Goal: Task Accomplishment & Management: Manage account settings

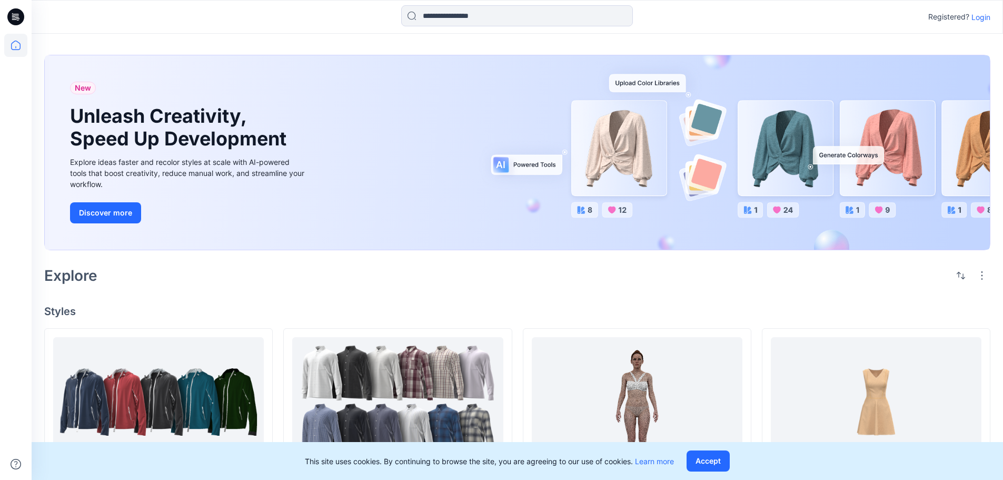
click at [977, 17] on p "Login" at bounding box center [980, 17] width 19 height 11
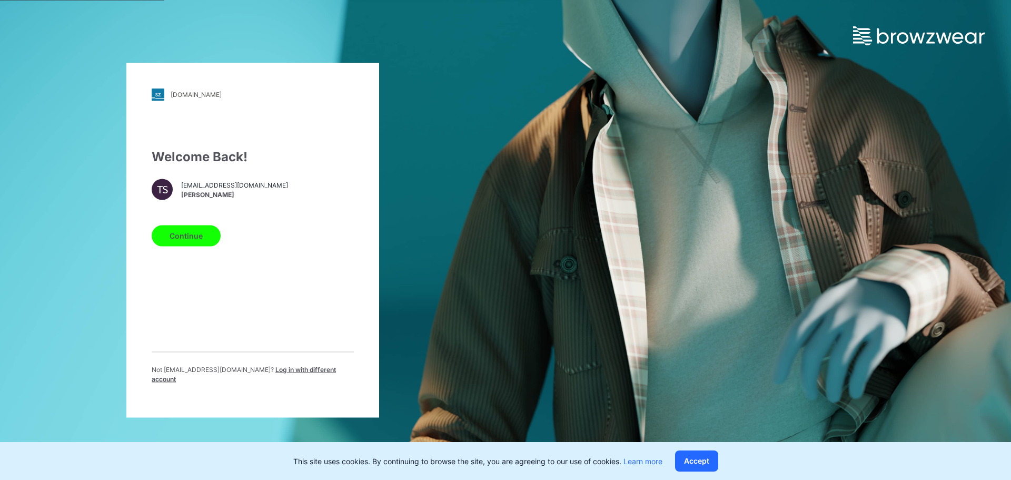
drag, startPoint x: 195, startPoint y: 241, endPoint x: 199, endPoint y: 247, distance: 7.3
click at [195, 241] on button "Continue" at bounding box center [186, 235] width 69 height 21
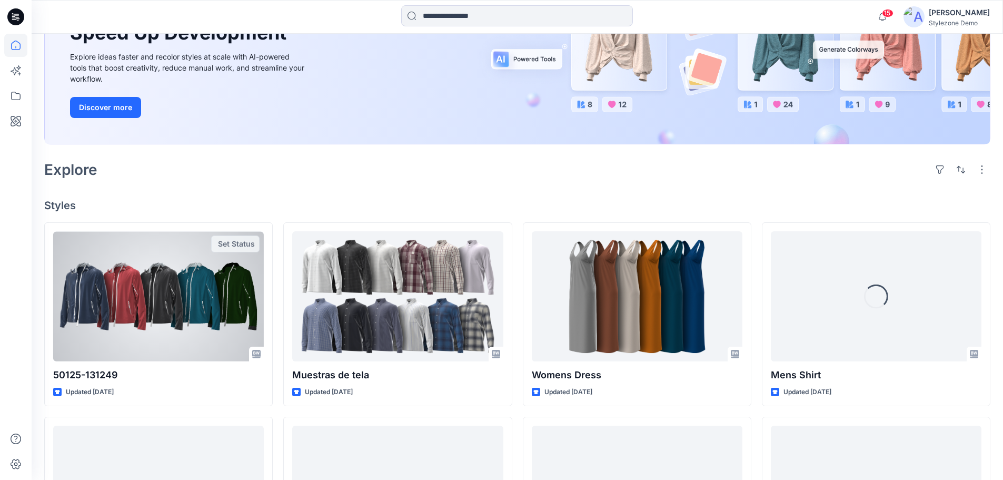
scroll to position [158, 0]
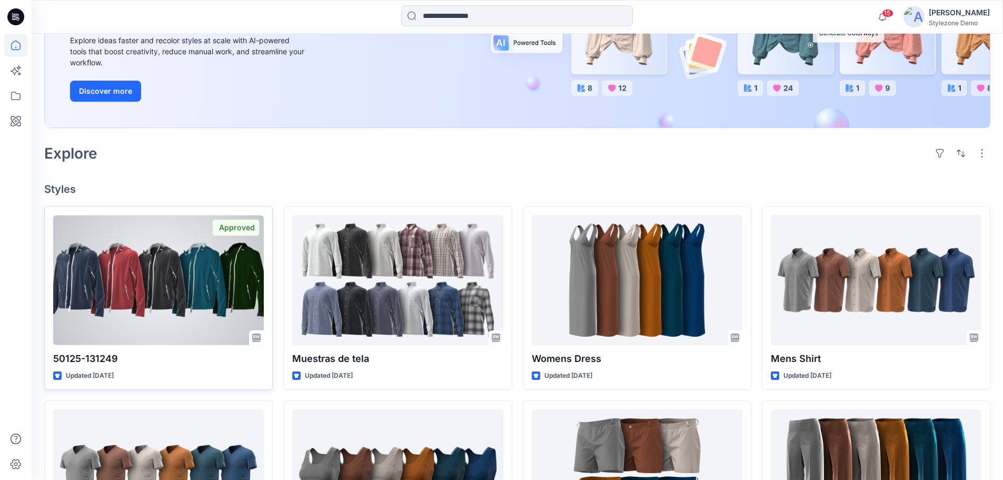
click at [206, 294] on div at bounding box center [158, 280] width 211 height 130
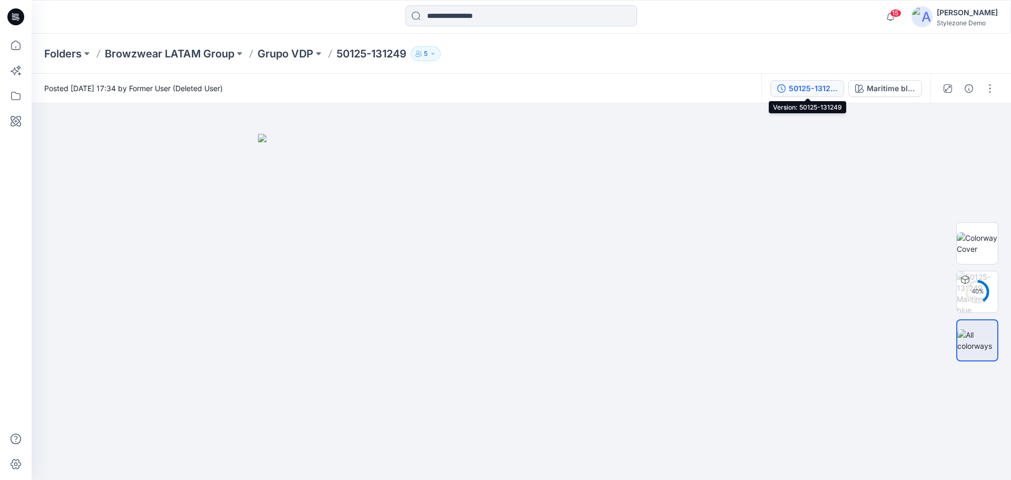
click at [831, 93] on div "50125-131249" at bounding box center [813, 89] width 48 height 12
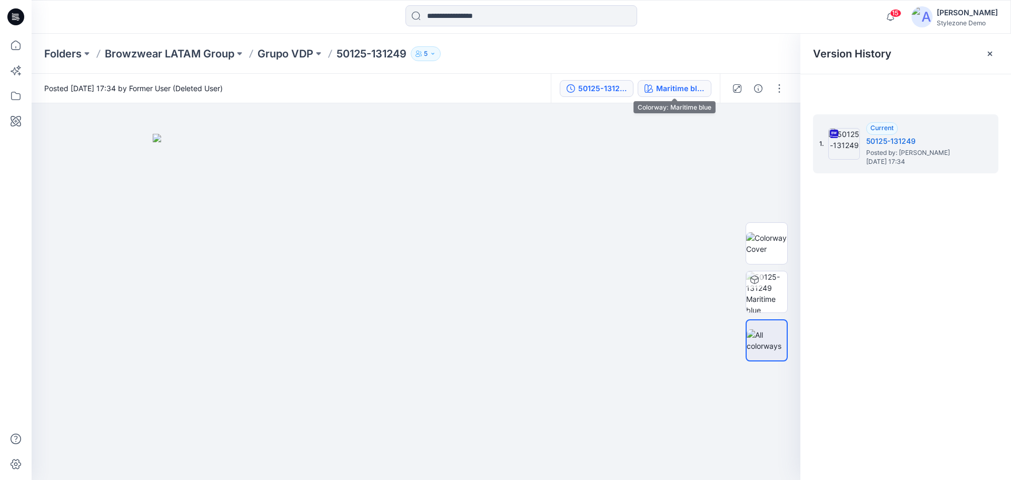
click at [678, 94] on button "Maritime blue" at bounding box center [675, 88] width 74 height 17
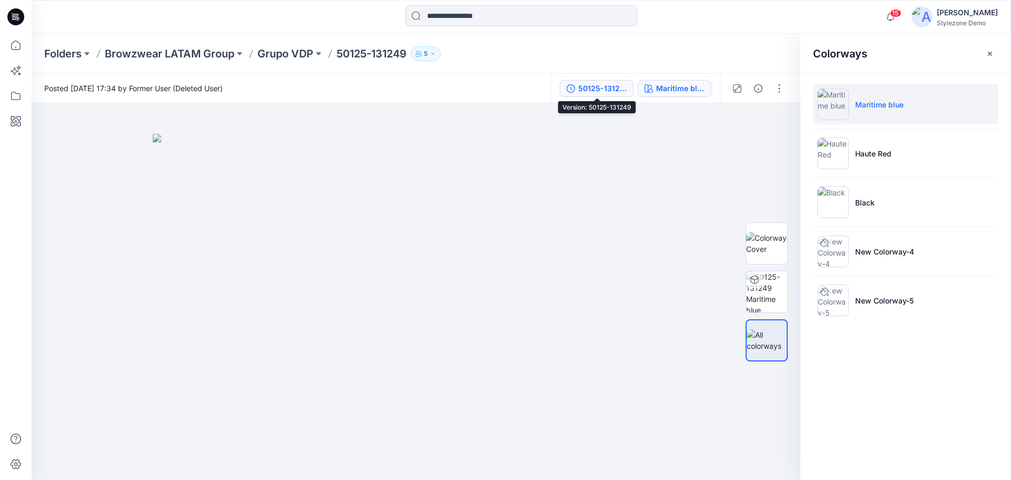
click at [593, 92] on div "50125-131249" at bounding box center [602, 89] width 48 height 12
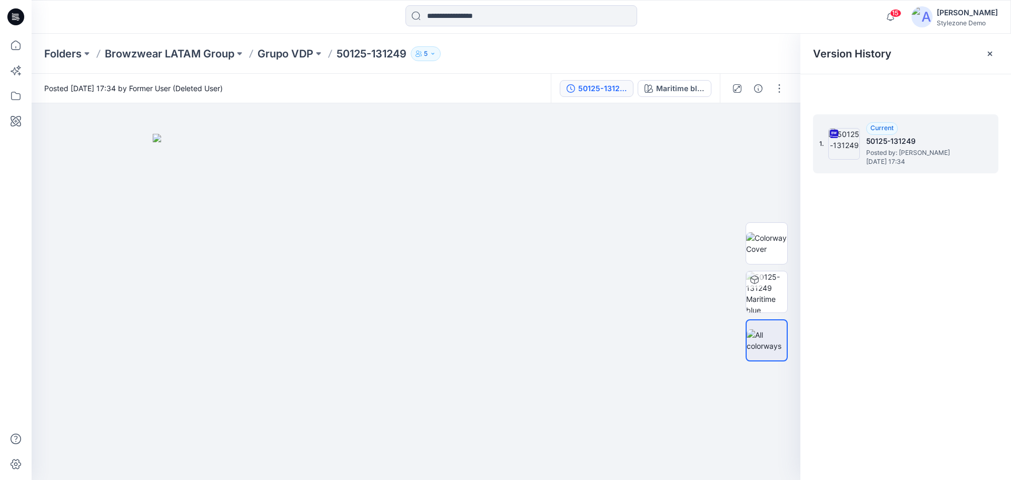
click at [982, 131] on div "1. Current 50125-131249 Posted by: Pamela Ramirez Wednesday, July 10, 2024 17:34" at bounding box center [905, 143] width 185 height 59
click at [780, 90] on button "button" at bounding box center [779, 88] width 17 height 17
click at [973, 157] on div "1. Current 50125-131249 Posted by: Pamela Ramirez Wednesday, July 10, 2024 17:34" at bounding box center [898, 143] width 158 height 51
click at [584, 101] on div "50125-131249 Maritime blue" at bounding box center [635, 88] width 169 height 29
click at [585, 93] on div "50125-131249" at bounding box center [602, 89] width 48 height 12
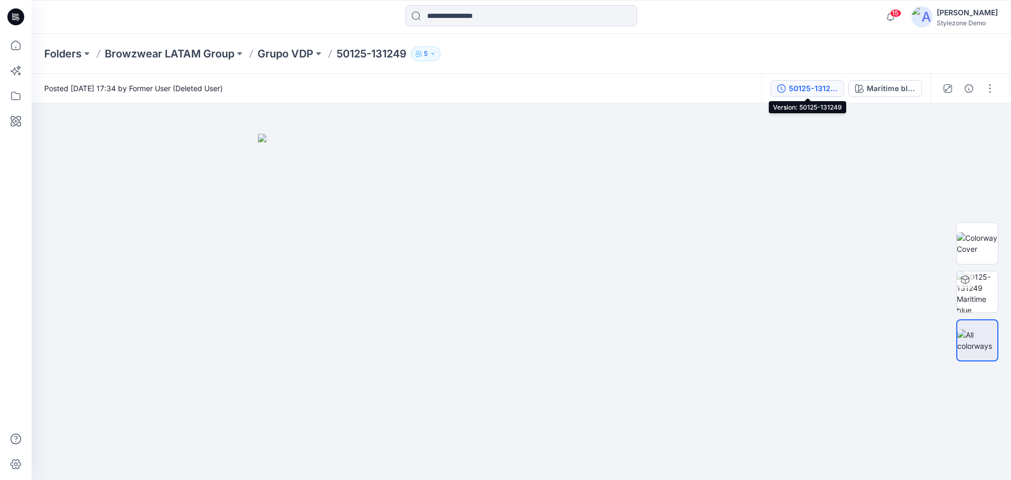
click at [824, 88] on div "50125-131249" at bounding box center [813, 89] width 48 height 12
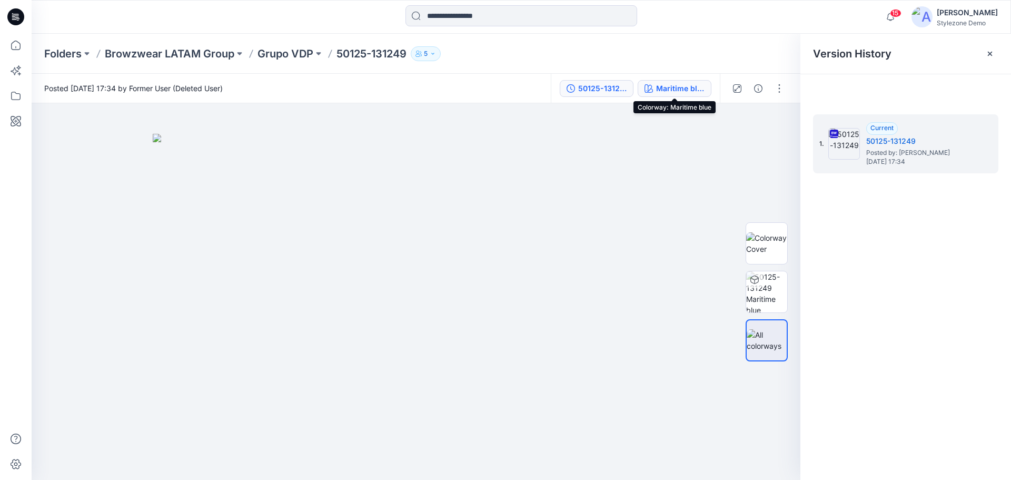
click at [687, 91] on div "Maritime blue" at bounding box center [680, 89] width 48 height 12
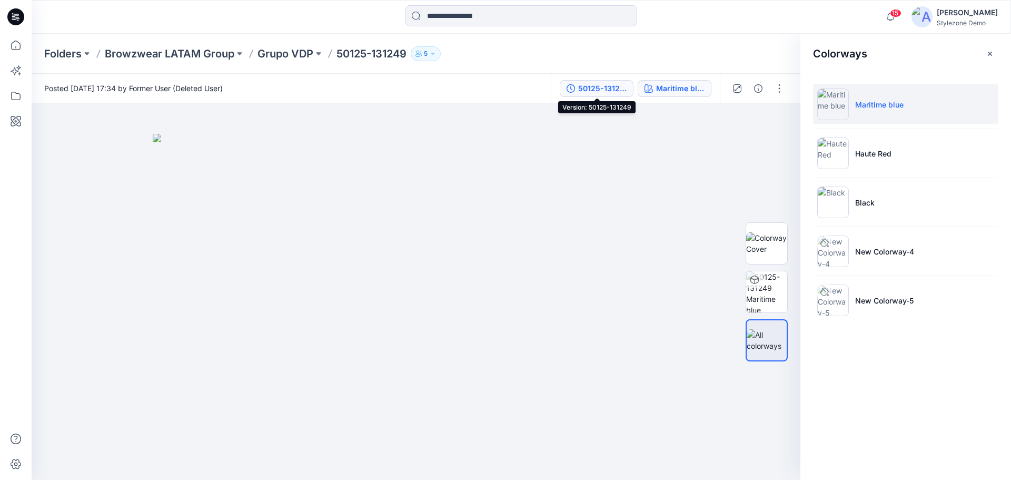
click at [602, 91] on div "50125-131249" at bounding box center [602, 89] width 48 height 12
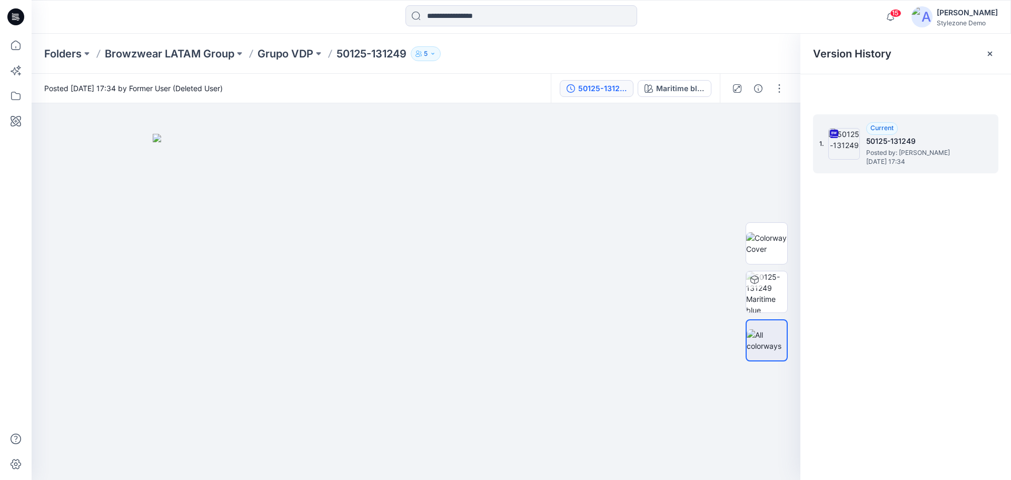
click at [889, 142] on h5 "50125-131249" at bounding box center [918, 141] width 105 height 13
click at [18, 49] on icon at bounding box center [15, 45] width 23 height 23
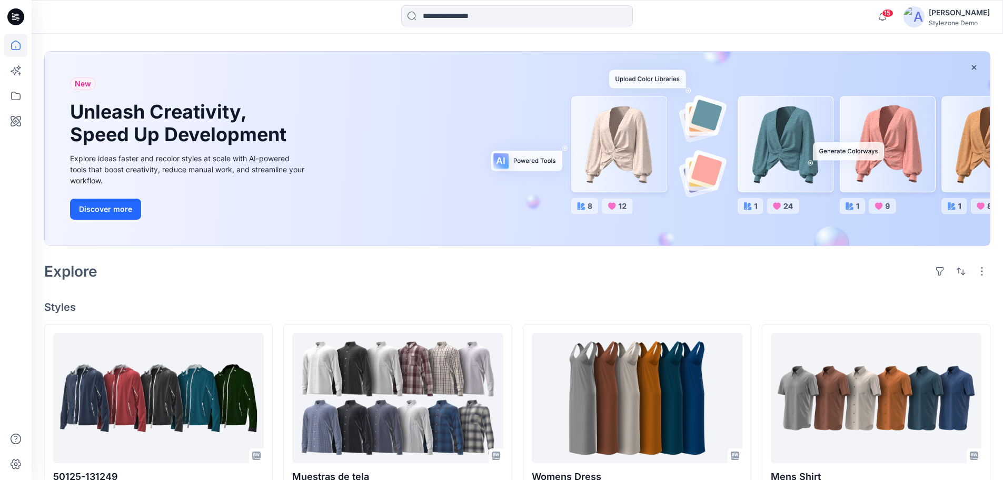
scroll to position [105, 0]
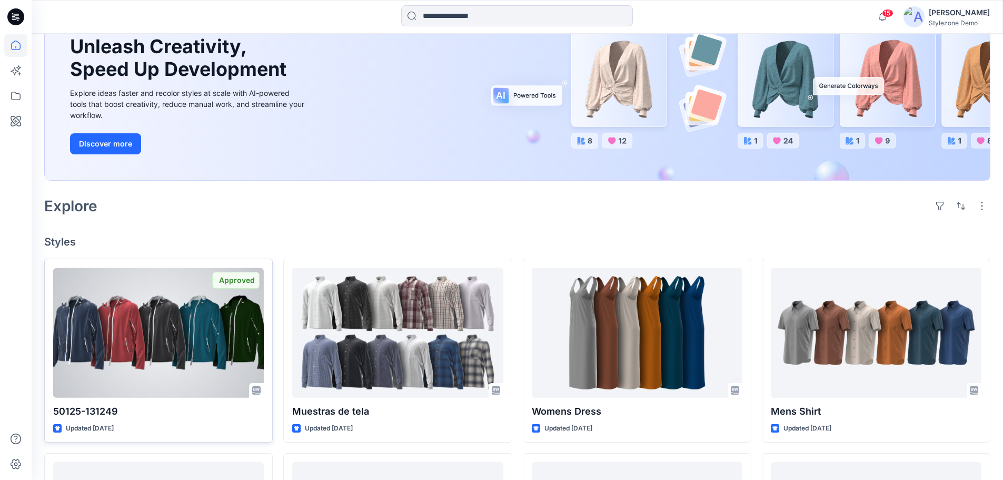
click at [236, 387] on div at bounding box center [158, 332] width 211 height 130
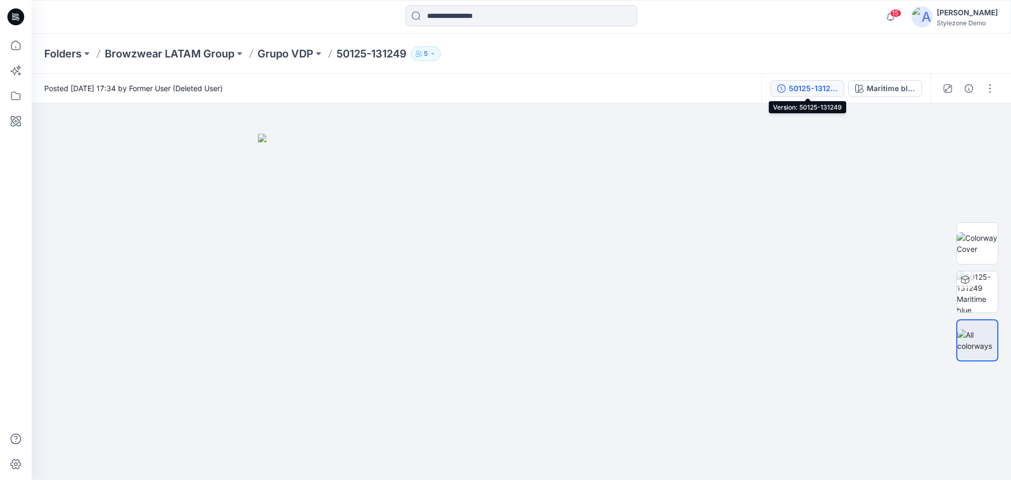
click at [811, 86] on div "50125-131249" at bounding box center [813, 89] width 48 height 12
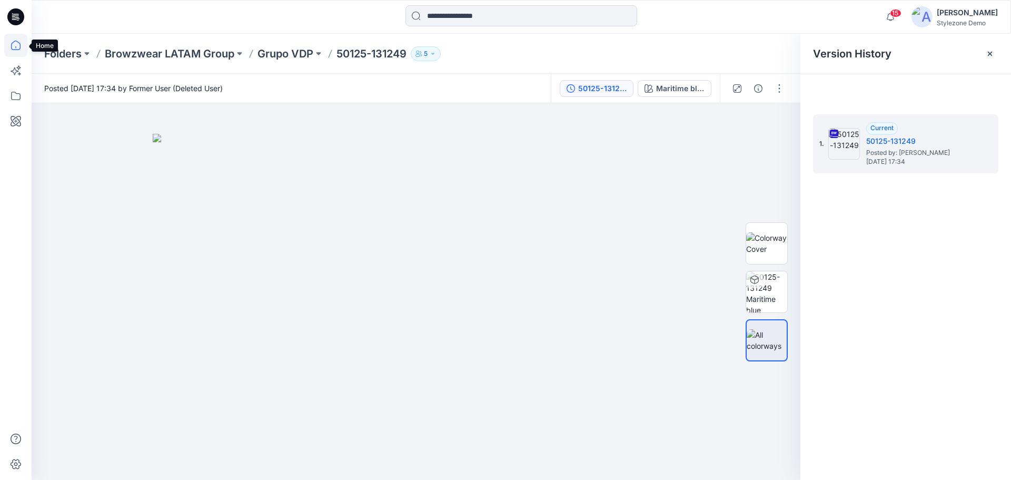
click at [12, 44] on icon at bounding box center [15, 45] width 9 height 9
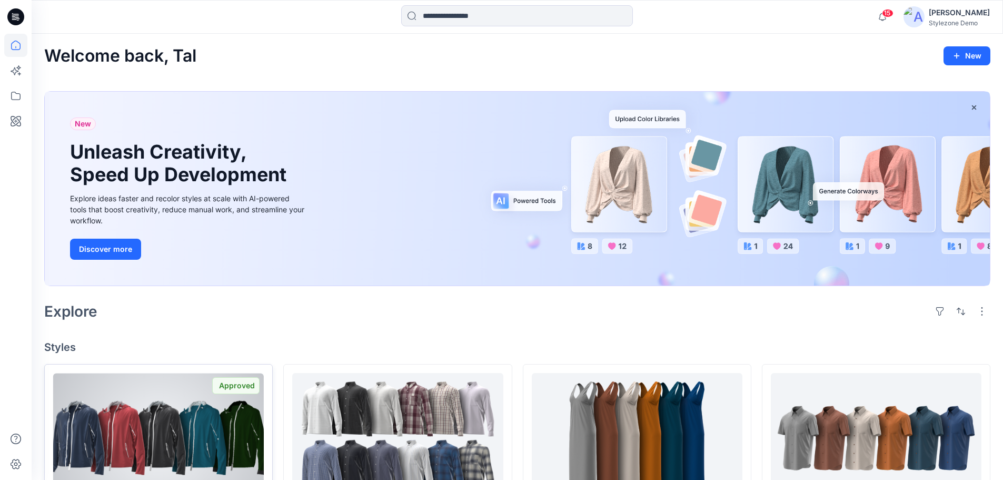
click at [180, 403] on div at bounding box center [158, 438] width 211 height 130
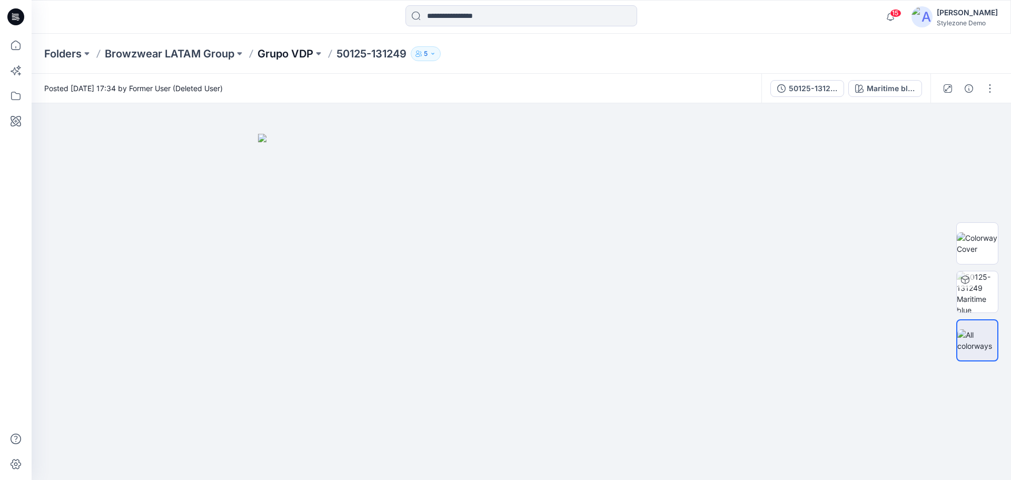
click at [286, 55] on p "Grupo VDP" at bounding box center [285, 53] width 56 height 15
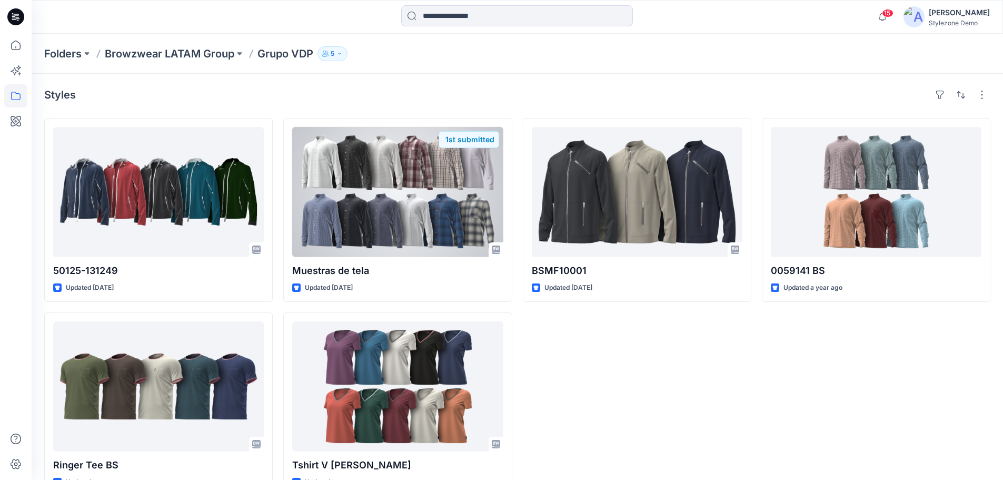
drag, startPoint x: 384, startPoint y: 213, endPoint x: 377, endPoint y: 217, distance: 7.9
click at [384, 212] on div at bounding box center [397, 192] width 211 height 130
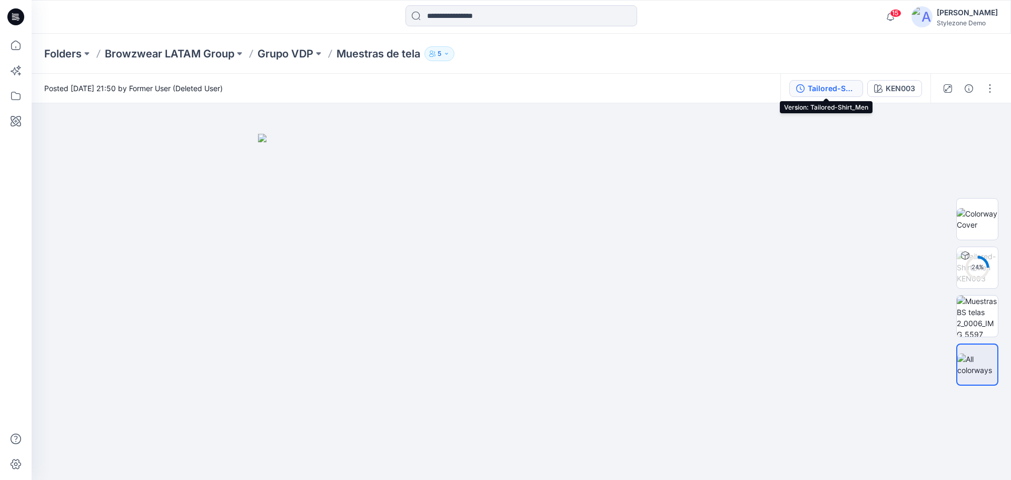
click at [839, 94] on button "Tailored-Shirt_Men" at bounding box center [826, 88] width 74 height 17
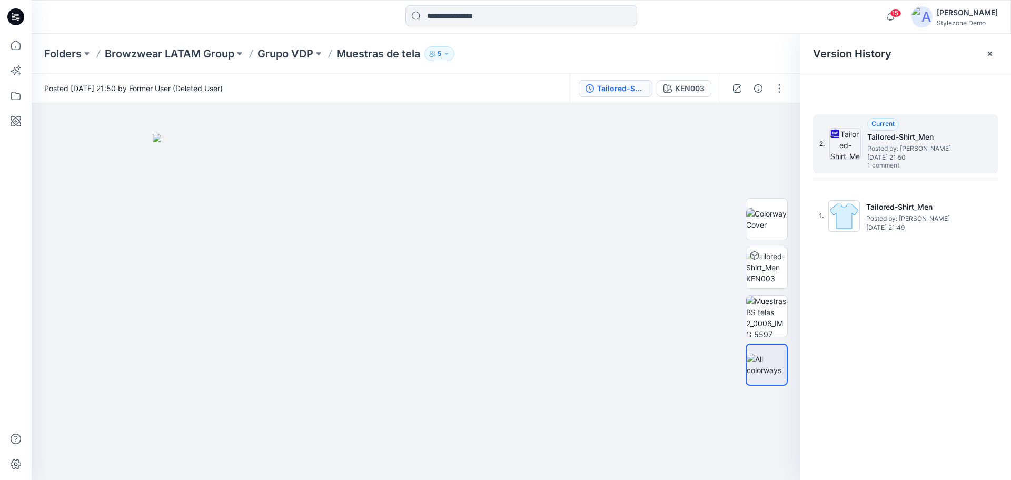
click at [905, 155] on span "Thursday, August 08, 2024 21:50" at bounding box center [919, 157] width 105 height 7
click at [891, 133] on h5 "Tailored-Shirt_Men" at bounding box center [919, 137] width 105 height 13
click at [887, 122] on span "Current" at bounding box center [882, 124] width 23 height 8
drag, startPoint x: 941, startPoint y: 138, endPoint x: 939, endPoint y: 134, distance: 5.4
click at [941, 138] on h5 "Tailored-Shirt_Men" at bounding box center [919, 137] width 105 height 13
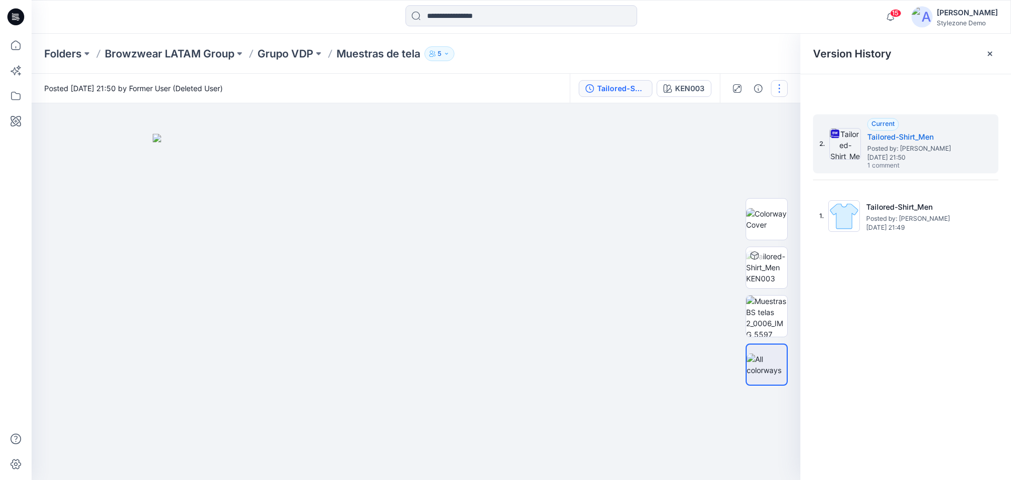
click at [781, 88] on button "button" at bounding box center [779, 88] width 17 height 17
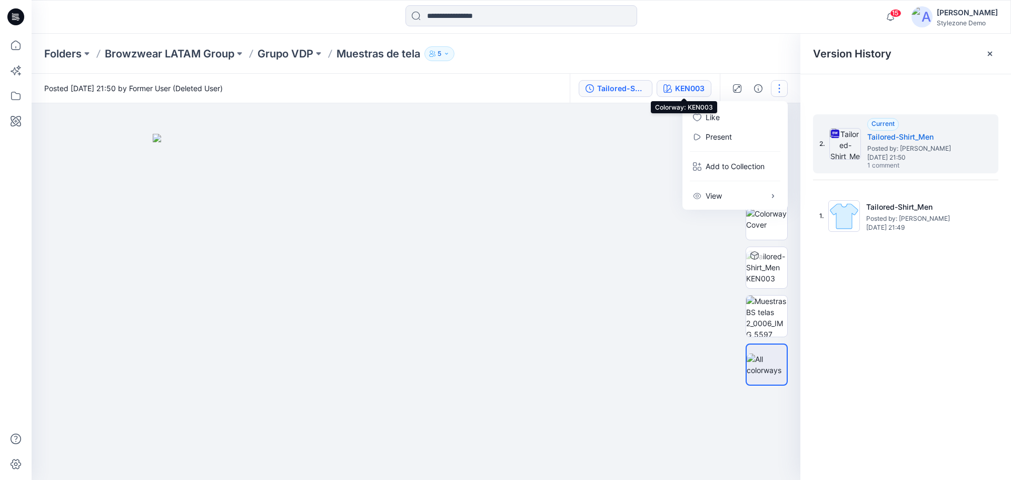
click at [691, 89] on div "KEN003" at bounding box center [689, 89] width 29 height 12
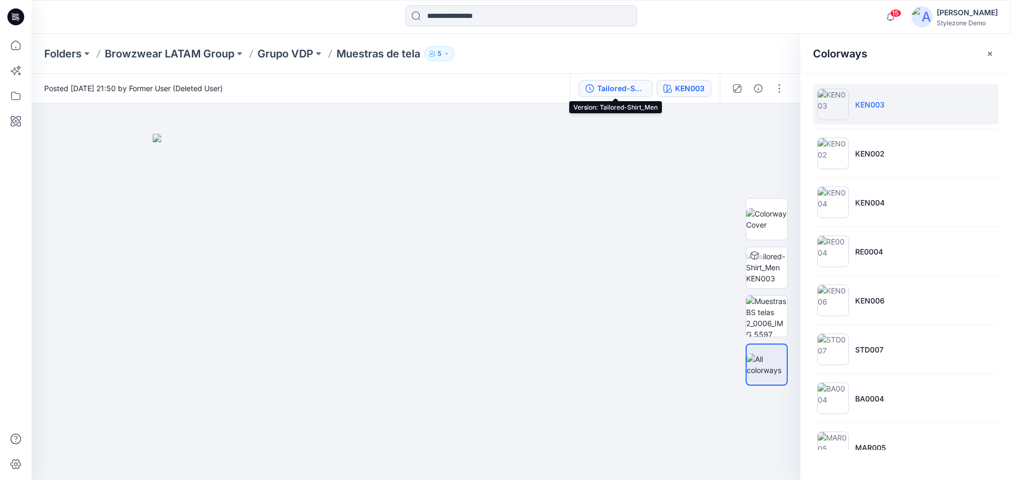
click at [612, 94] on button "Tailored-Shirt_Men" at bounding box center [616, 88] width 74 height 17
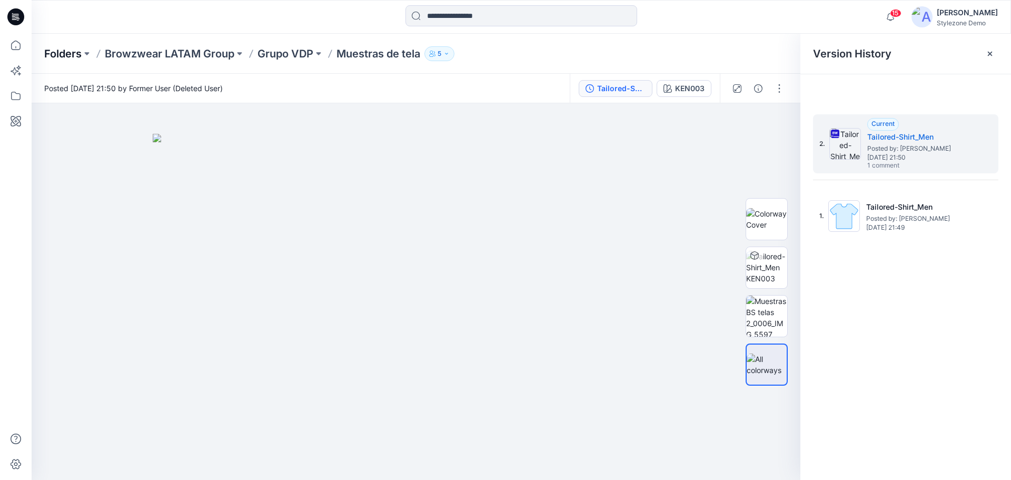
click at [57, 55] on p "Folders" at bounding box center [62, 53] width 37 height 15
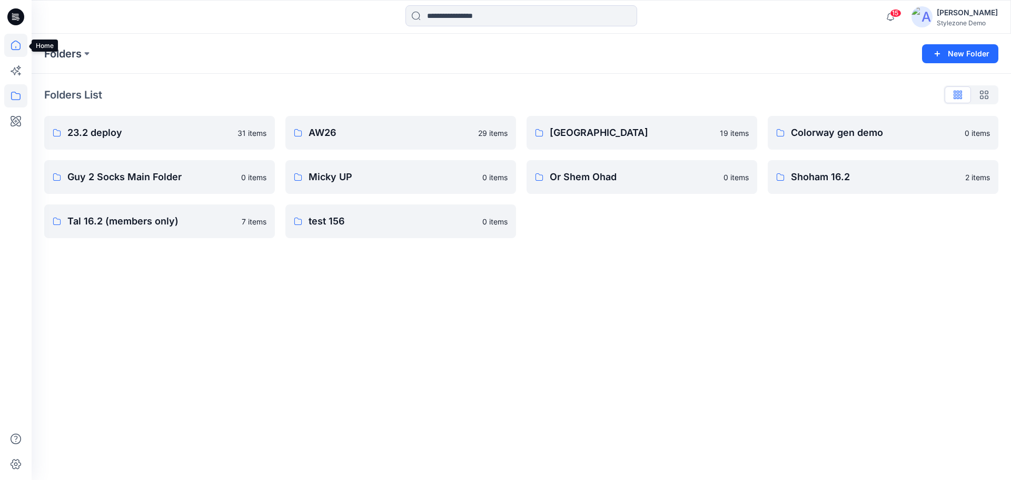
click at [19, 44] on icon at bounding box center [15, 45] width 9 height 9
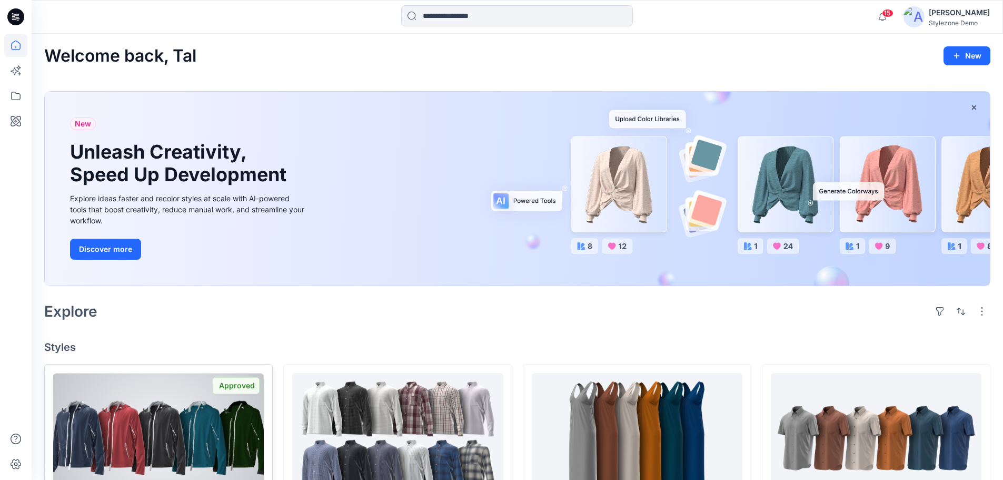
click at [183, 432] on div at bounding box center [158, 438] width 211 height 130
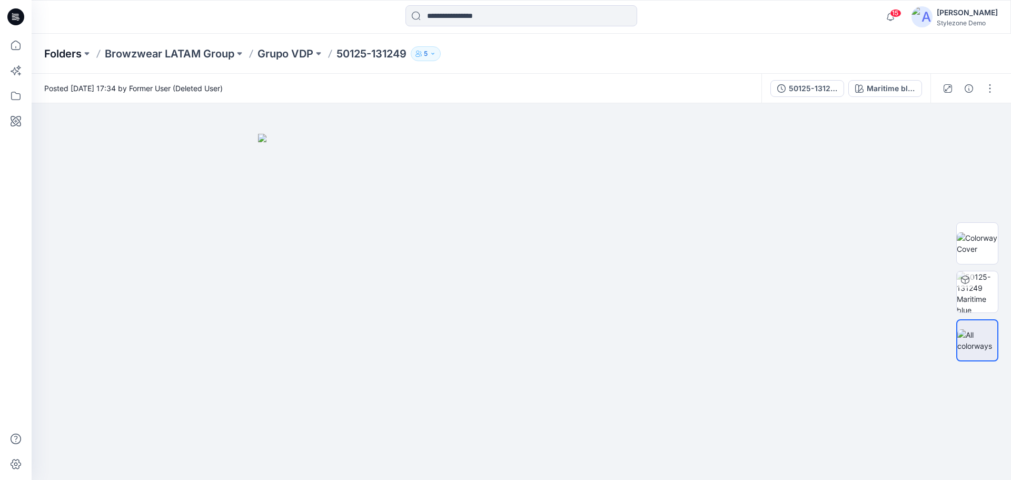
click at [72, 57] on p "Folders" at bounding box center [62, 53] width 37 height 15
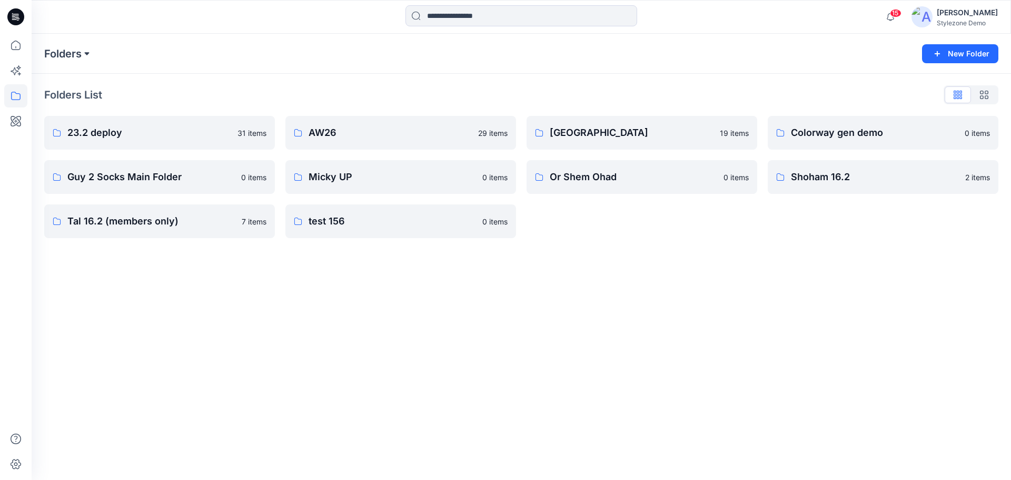
click at [88, 56] on button at bounding box center [87, 53] width 11 height 15
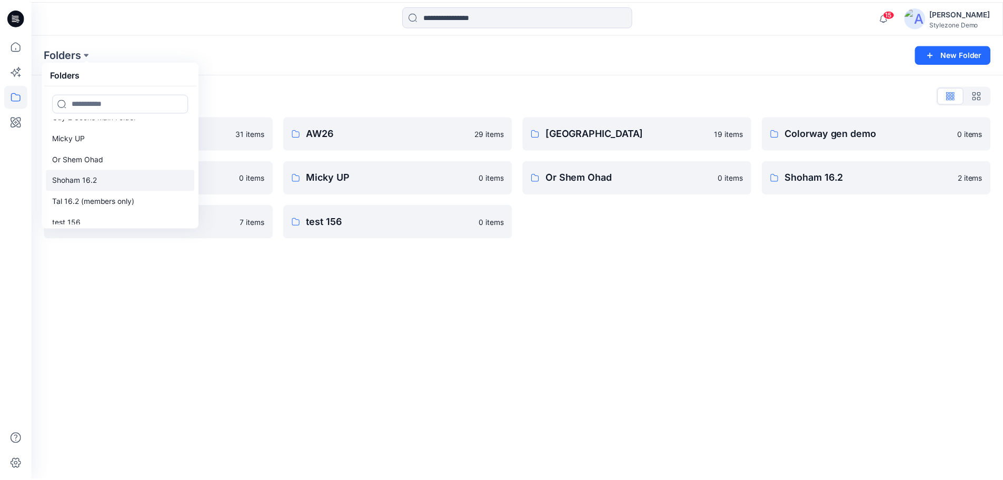
scroll to position [105, 0]
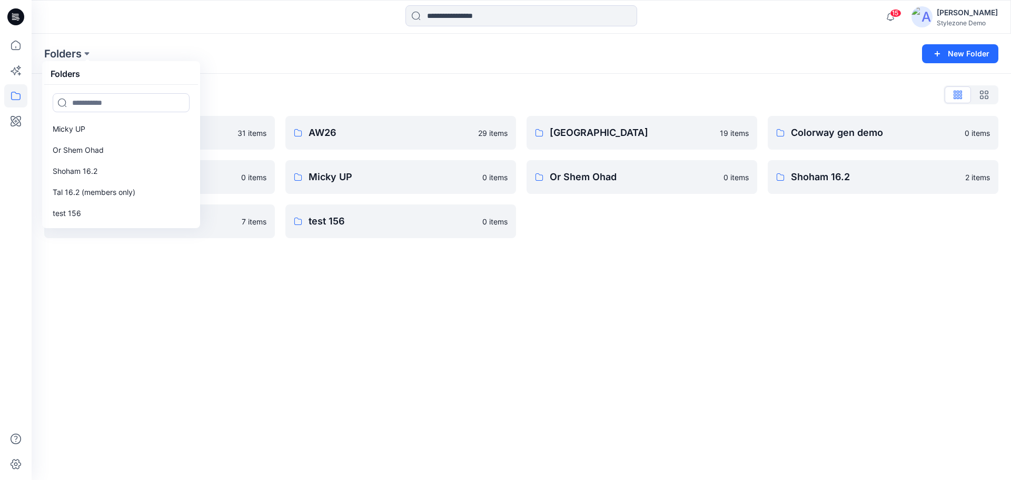
click at [180, 291] on div "Folders Folders 23.2 deploy AW26 Block Library Colorway gen demo Guy 2 Socks Ma…" at bounding box center [521, 257] width 979 height 446
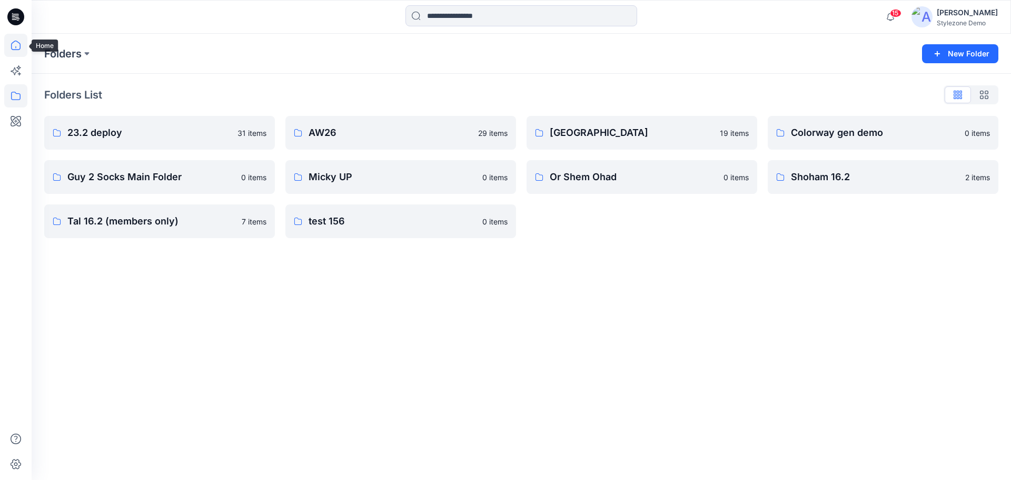
click at [11, 46] on icon at bounding box center [15, 45] width 23 height 23
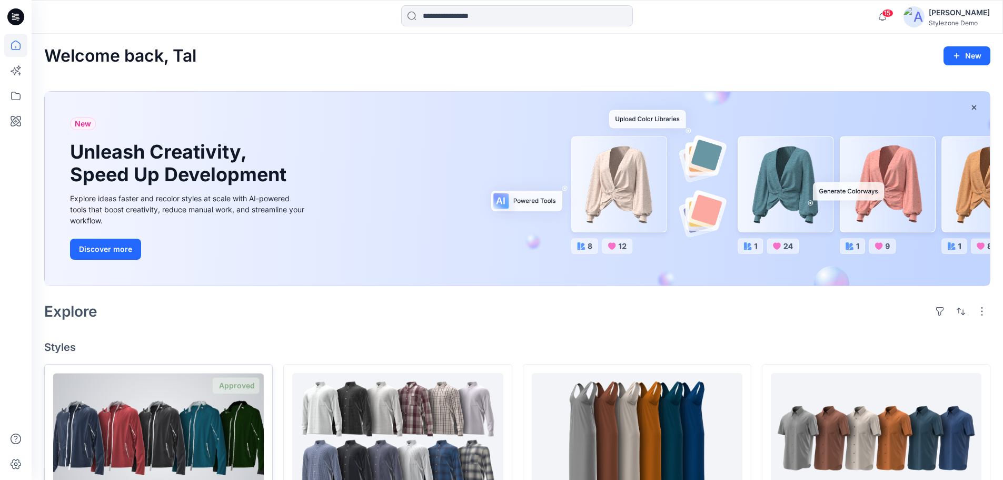
click at [176, 410] on div at bounding box center [158, 438] width 211 height 130
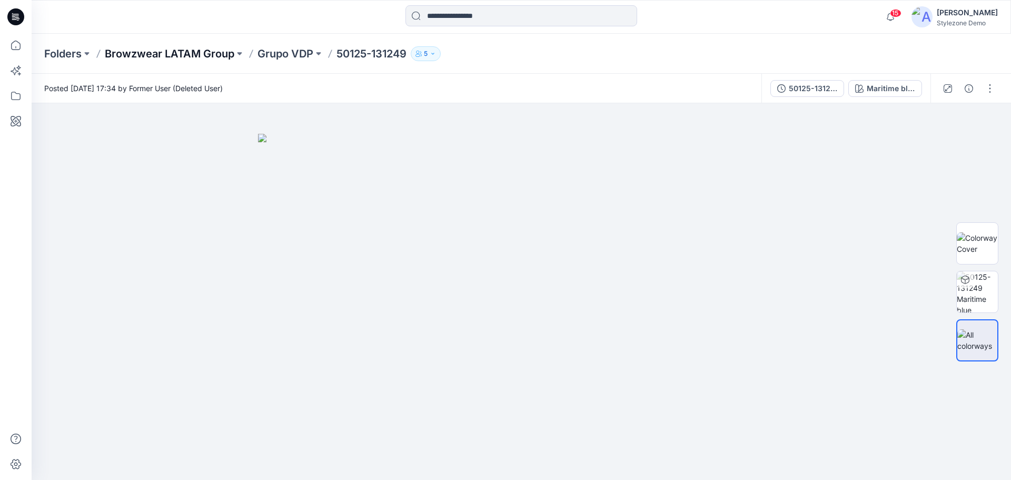
click at [210, 55] on p "Browzwear LATAM Group" at bounding box center [170, 53] width 130 height 15
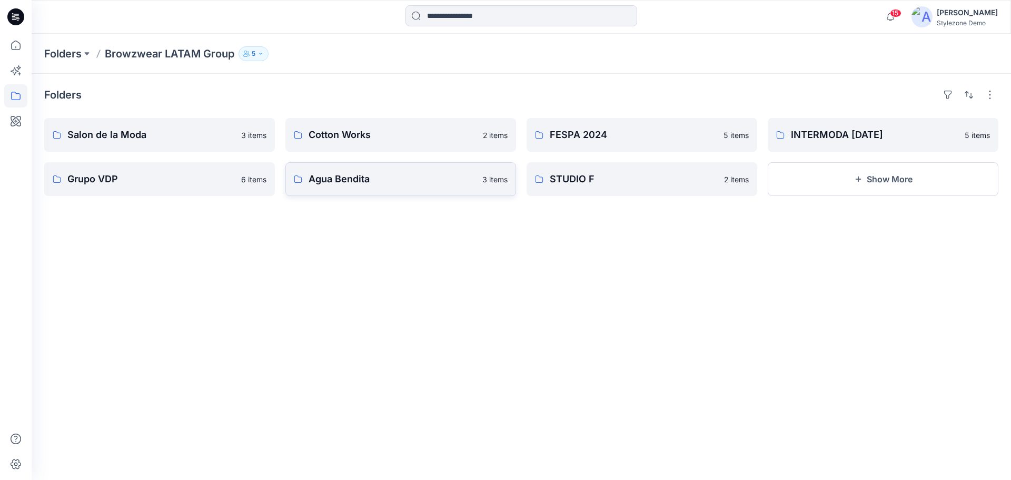
click at [337, 174] on p "Agua Bendita" at bounding box center [392, 179] width 167 height 15
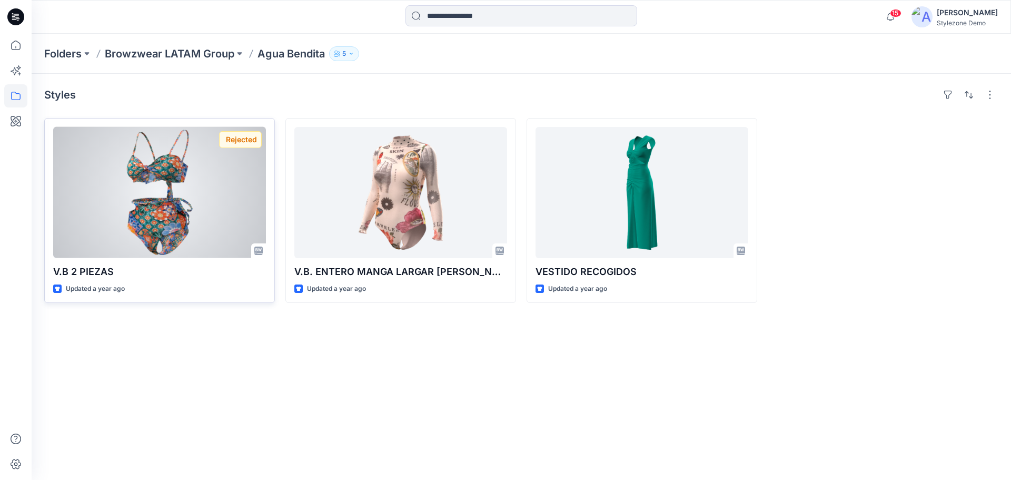
click at [230, 203] on div at bounding box center [159, 192] width 213 height 131
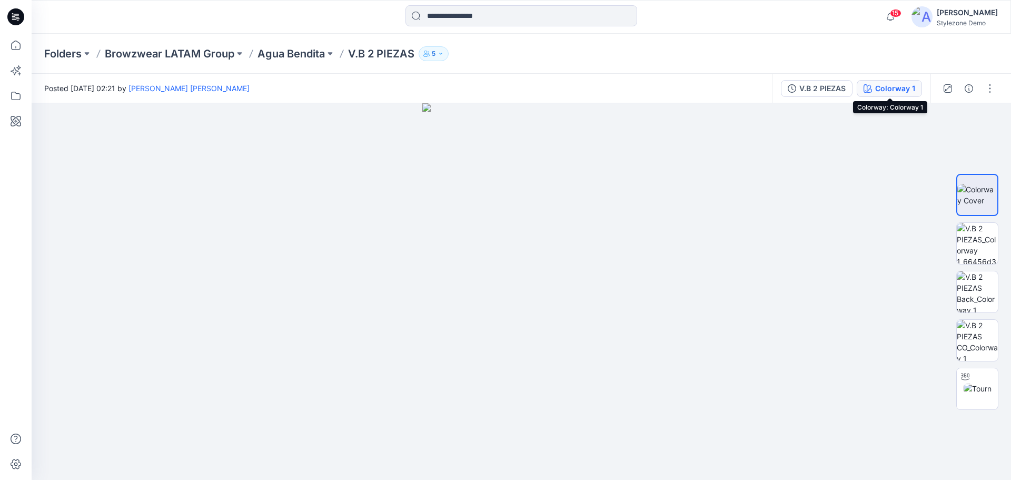
click at [879, 87] on div "Colorway 1" at bounding box center [895, 89] width 40 height 12
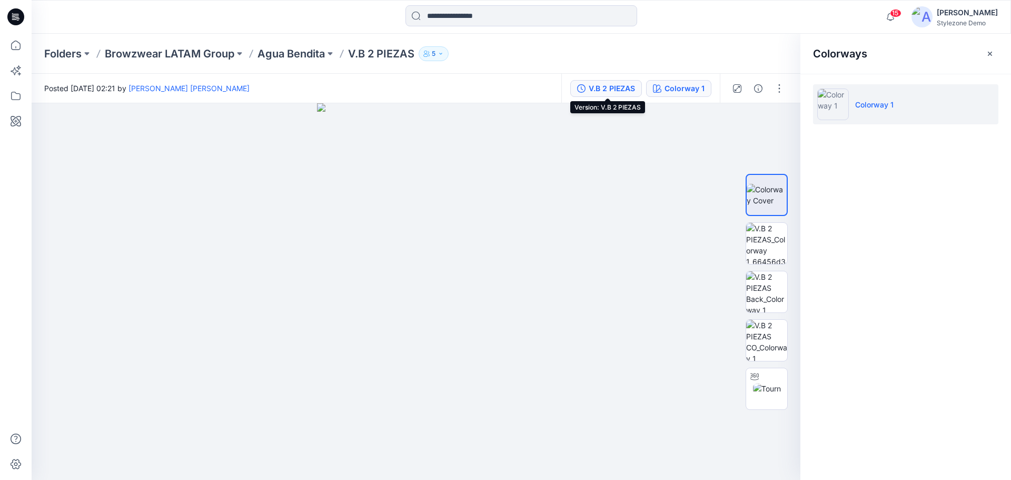
click at [623, 94] on button "V.B 2 PIEZAS" at bounding box center [606, 88] width 72 height 17
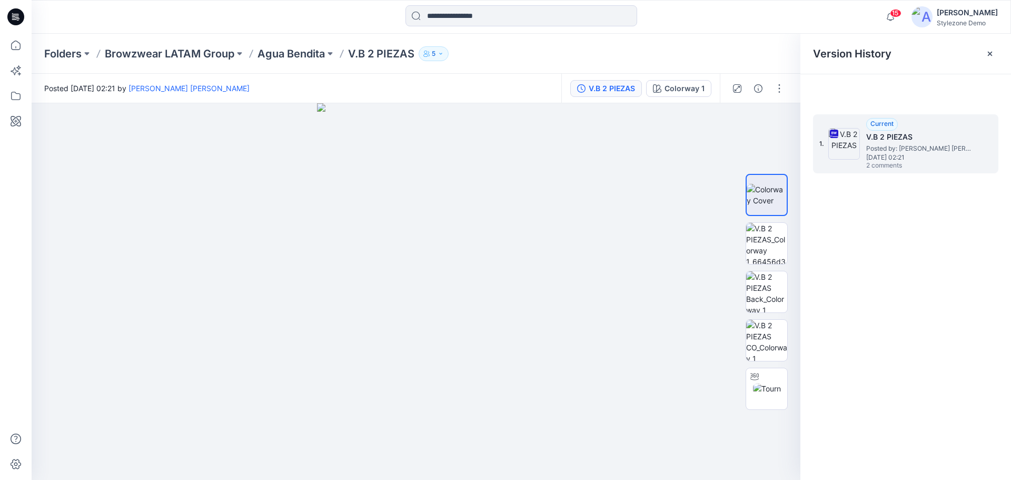
drag, startPoint x: 887, startPoint y: 121, endPoint x: 953, endPoint y: 130, distance: 66.9
click at [887, 121] on span "Current" at bounding box center [881, 124] width 23 height 8
click at [959, 131] on h5 "V.B 2 PIEZAS" at bounding box center [918, 137] width 105 height 13
click at [972, 128] on div "1. Current V.B 2 PIEZAS Posted by: Miguel A. Quezada Maldonado Thursday, May 16…" at bounding box center [898, 143] width 158 height 51
click at [968, 143] on div "Current V.B 2 PIEZAS Posted by: Miguel A. Quezada Maldonado Thursday, May 16, 2…" at bounding box center [918, 144] width 105 height 52
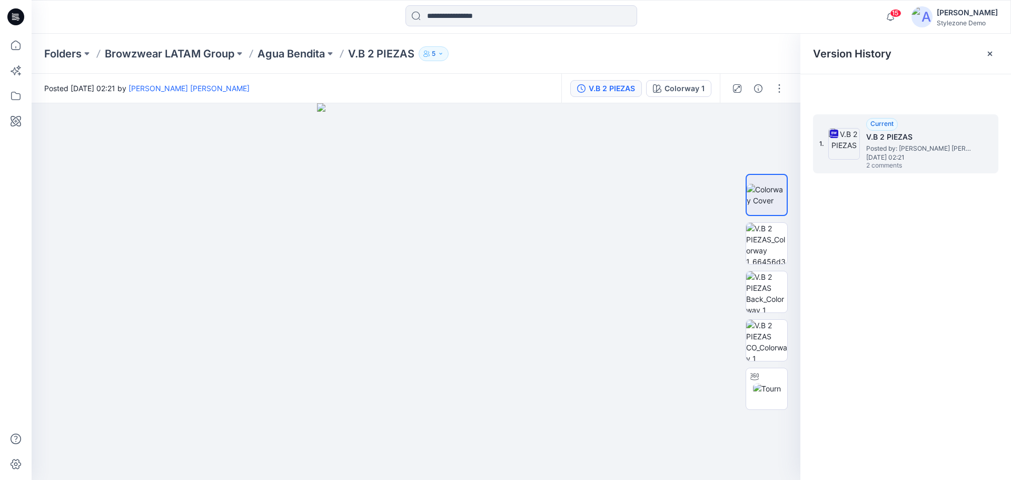
click at [932, 160] on span "Thursday, May 16, 2024 02:21" at bounding box center [918, 157] width 105 height 7
drag, startPoint x: 15, startPoint y: 104, endPoint x: 18, endPoint y: 125, distance: 21.2
click at [15, 104] on icon at bounding box center [15, 95] width 23 height 23
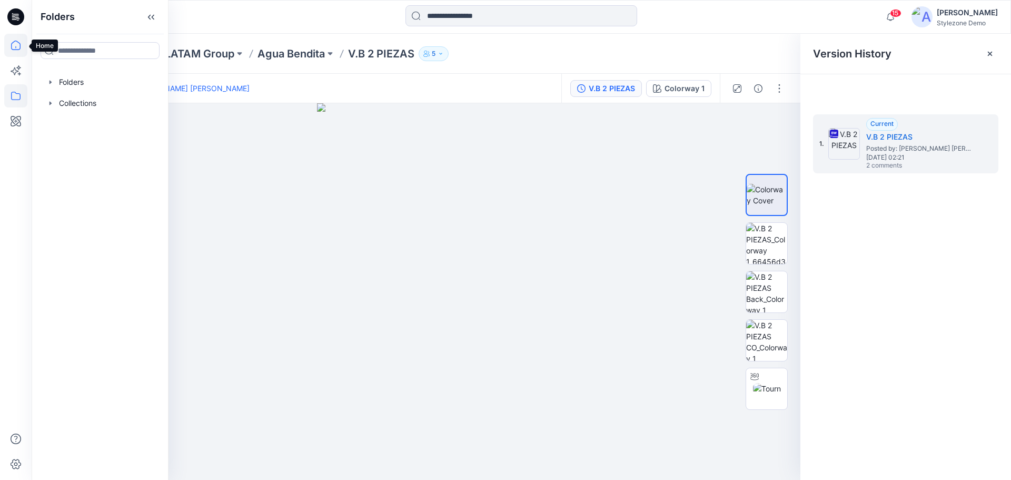
drag, startPoint x: 11, startPoint y: 43, endPoint x: 25, endPoint y: 49, distance: 16.3
click at [11, 43] on icon at bounding box center [15, 45] width 23 height 23
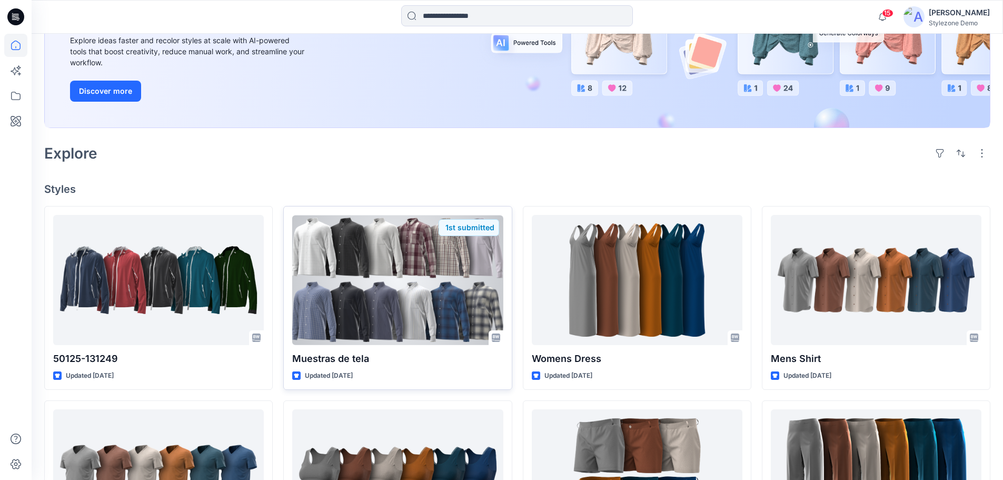
scroll to position [263, 0]
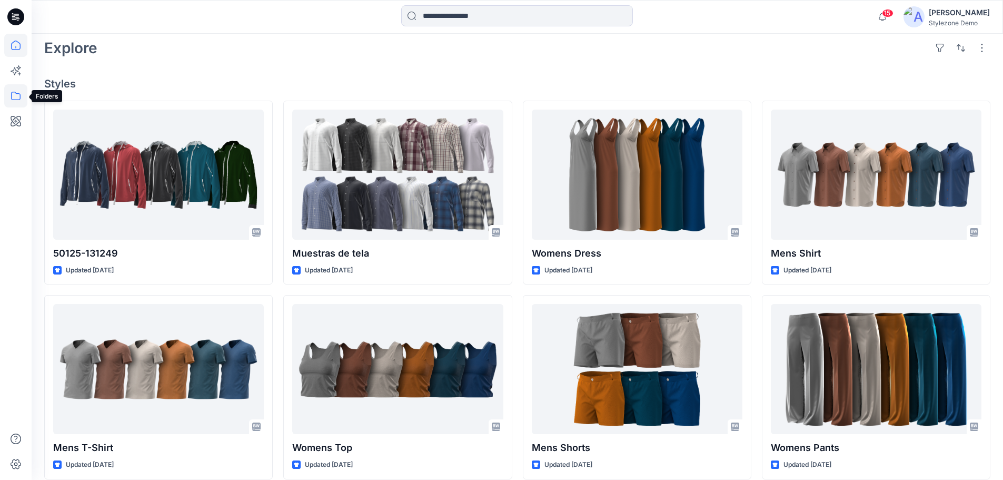
click at [21, 98] on icon at bounding box center [15, 95] width 23 height 23
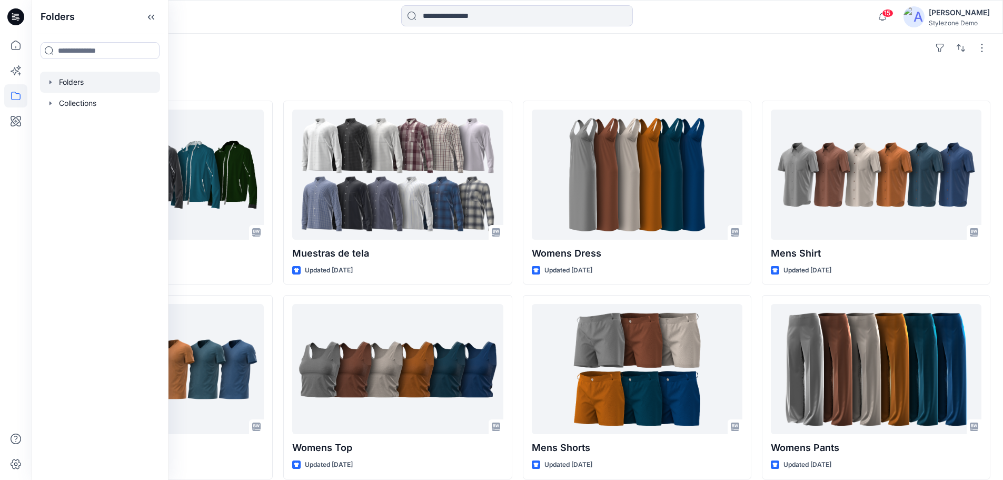
click at [63, 78] on div at bounding box center [100, 82] width 120 height 21
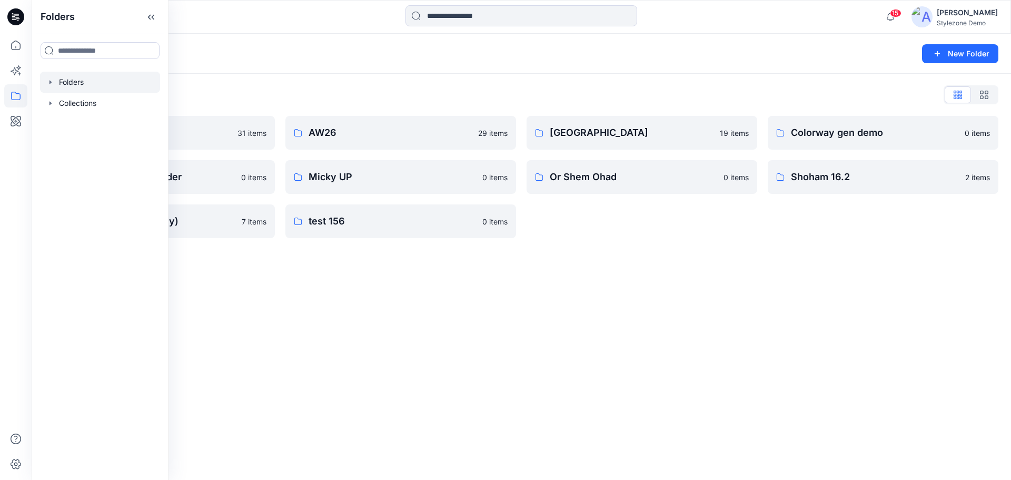
click at [248, 313] on div "Folders New Folder Folders List 23.2 deploy 31 items Guy 2 Socks Main Folder 0 …" at bounding box center [521, 257] width 979 height 446
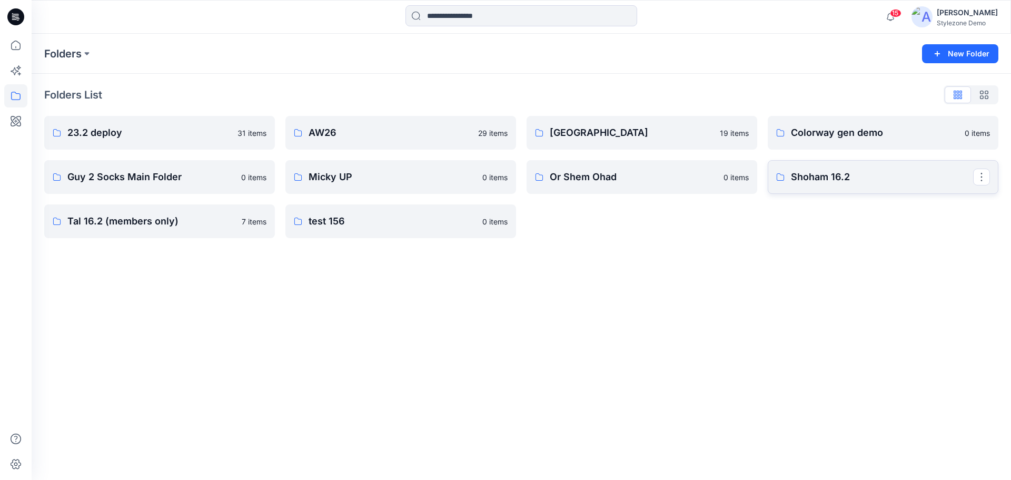
click at [816, 185] on link "Shoham 16.2" at bounding box center [883, 177] width 231 height 34
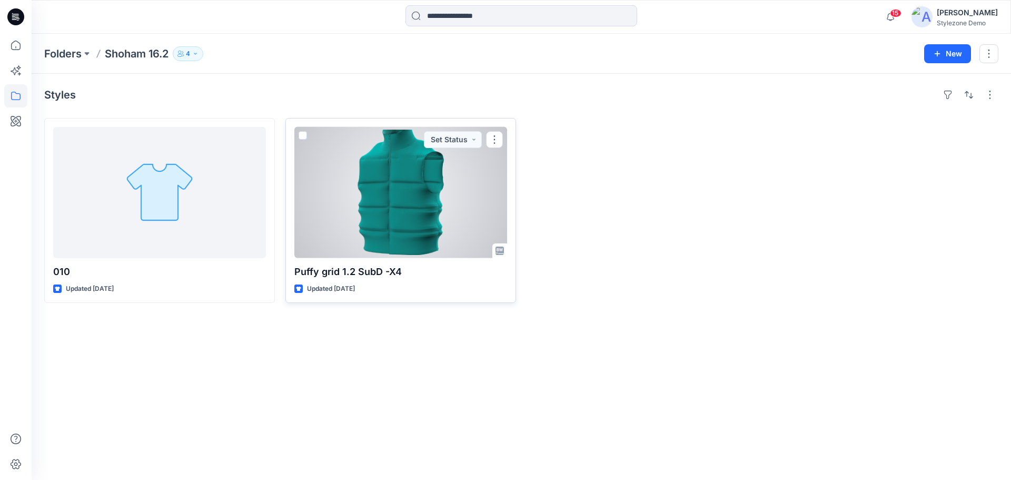
click at [412, 243] on div at bounding box center [400, 192] width 213 height 131
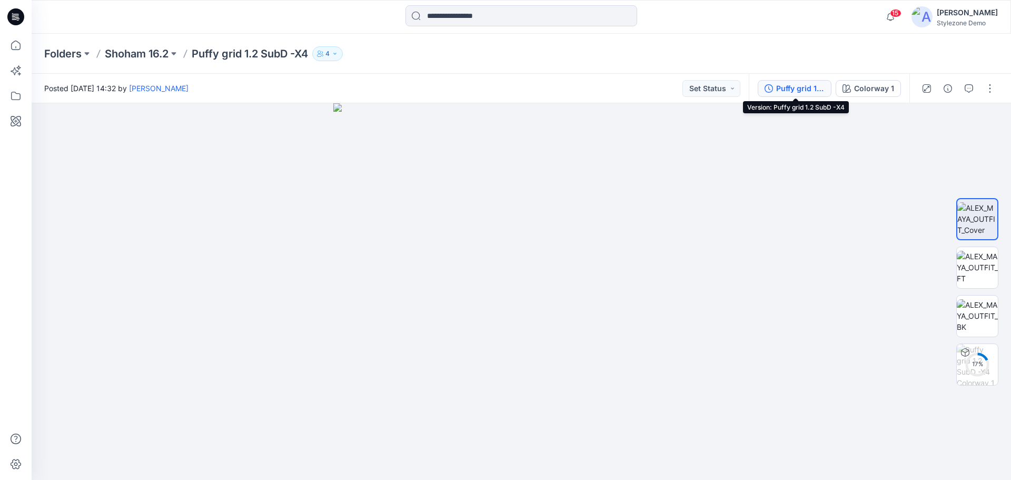
click at [802, 88] on div "Puffy grid 1.2 SubD -X4" at bounding box center [800, 89] width 48 height 12
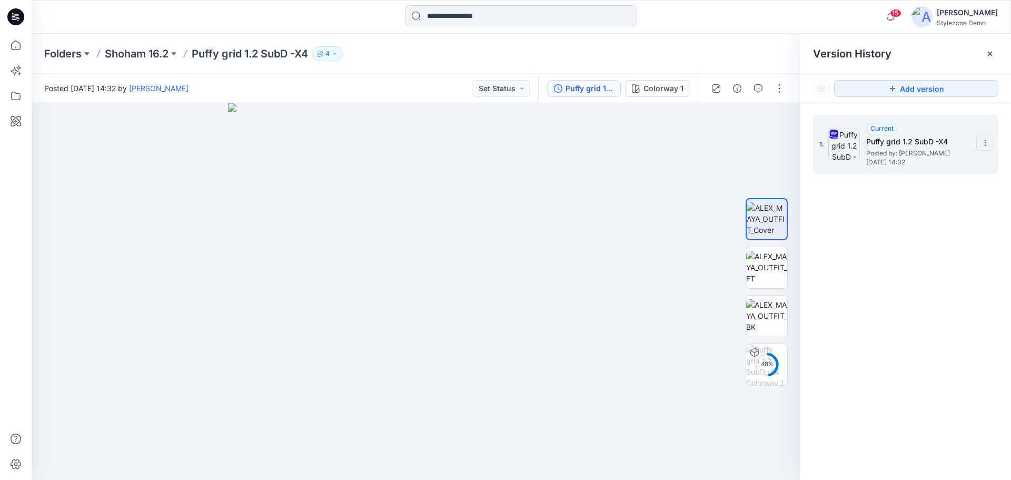
click at [987, 142] on icon at bounding box center [985, 142] width 8 height 8
click at [13, 45] on icon at bounding box center [15, 45] width 23 height 23
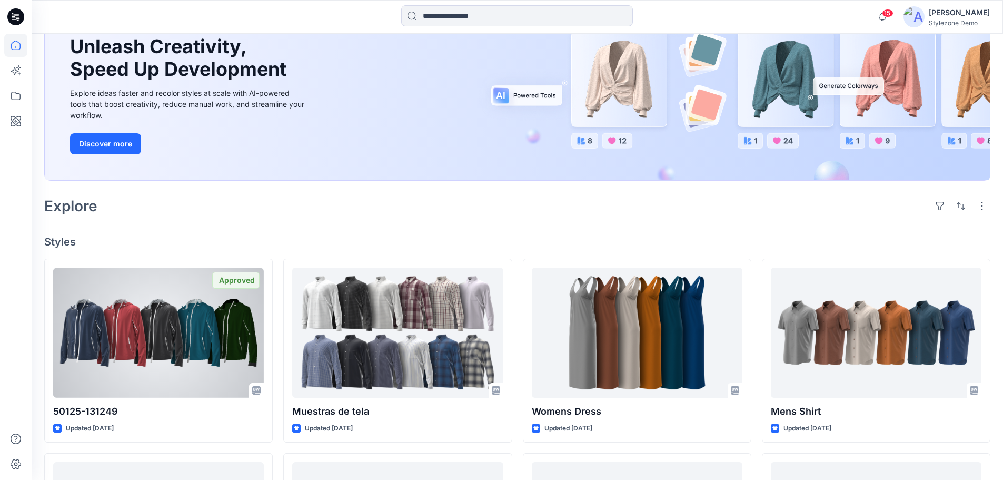
scroll to position [158, 0]
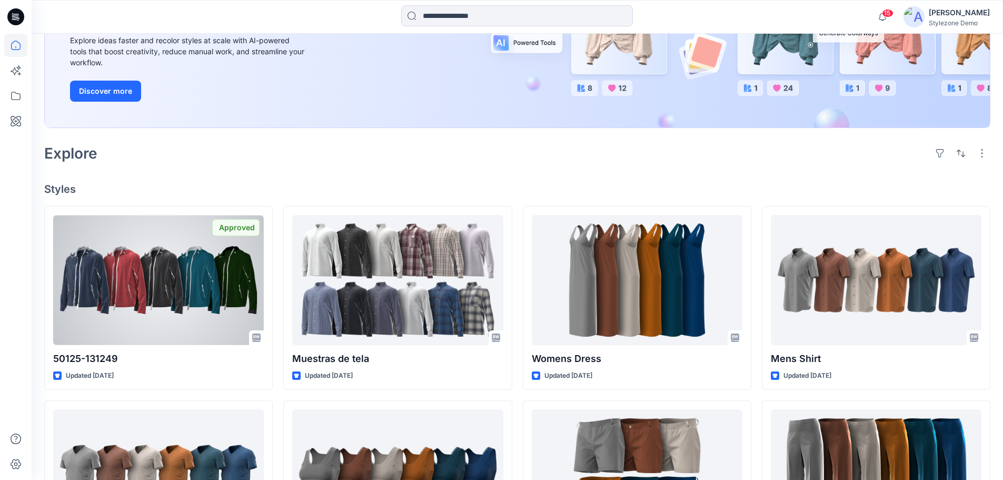
click at [176, 275] on div at bounding box center [158, 280] width 211 height 130
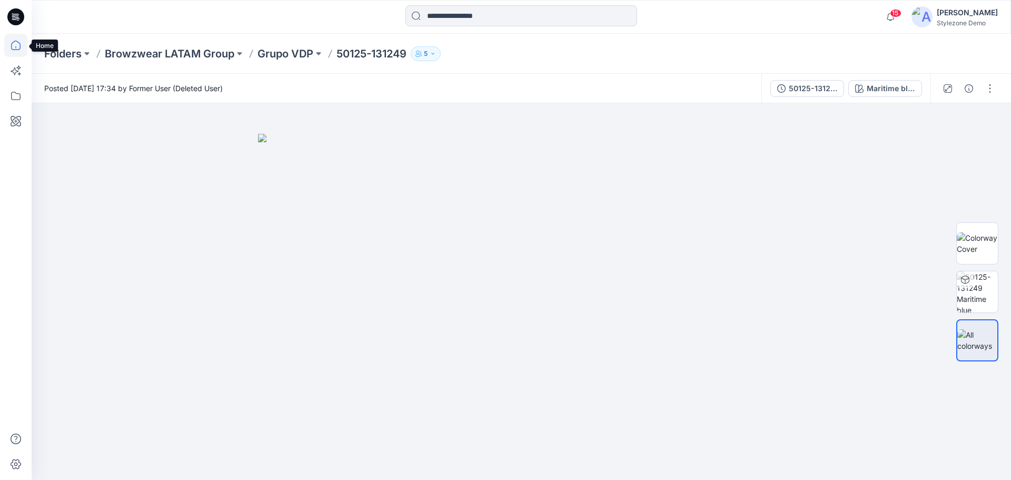
click at [22, 53] on icon at bounding box center [15, 45] width 23 height 23
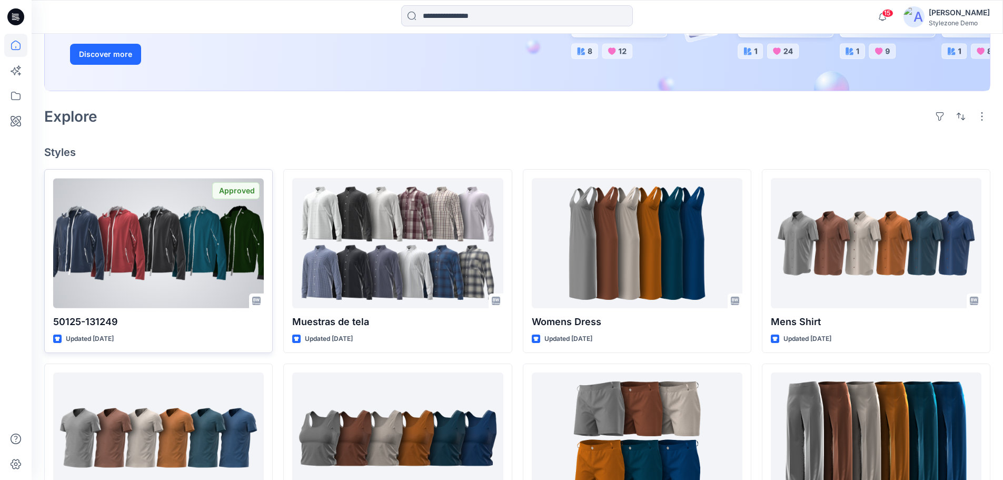
scroll to position [211, 0]
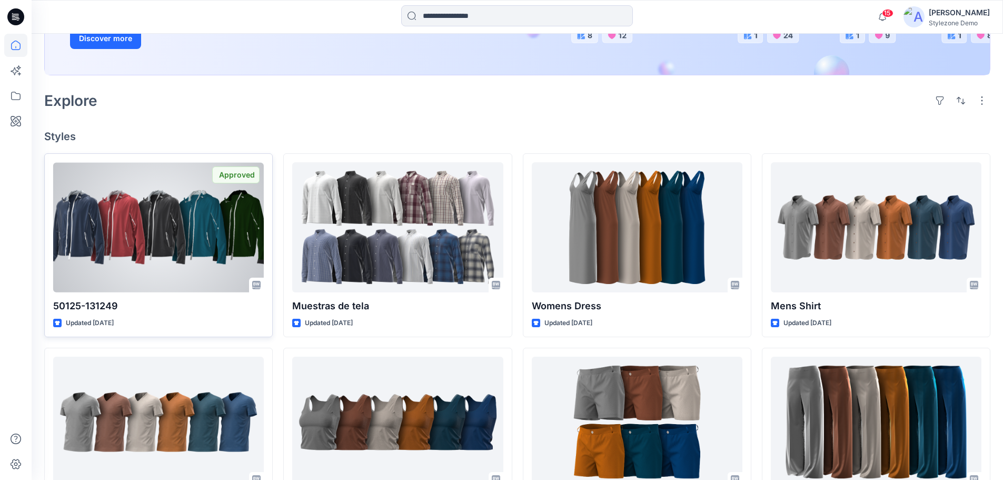
click at [140, 246] on div at bounding box center [158, 227] width 211 height 130
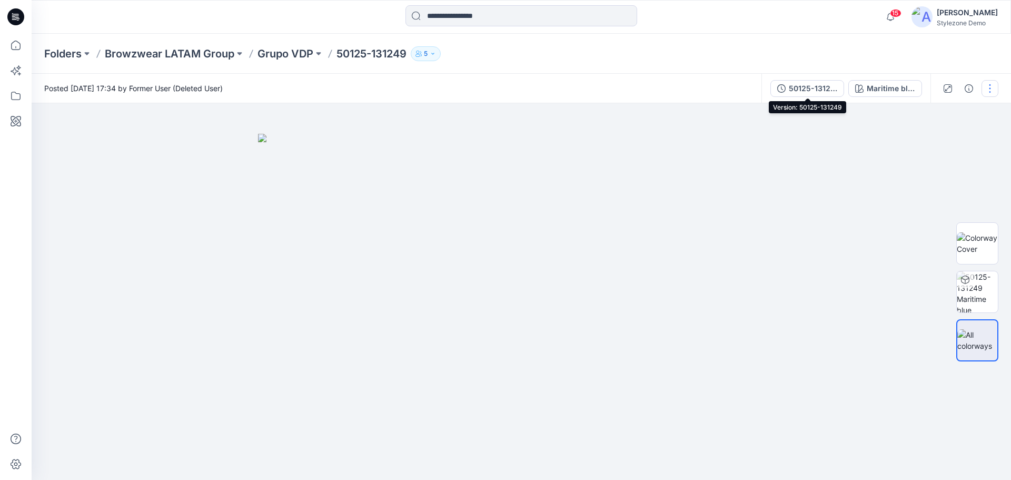
click at [784, 87] on icon "button" at bounding box center [781, 88] width 8 height 8
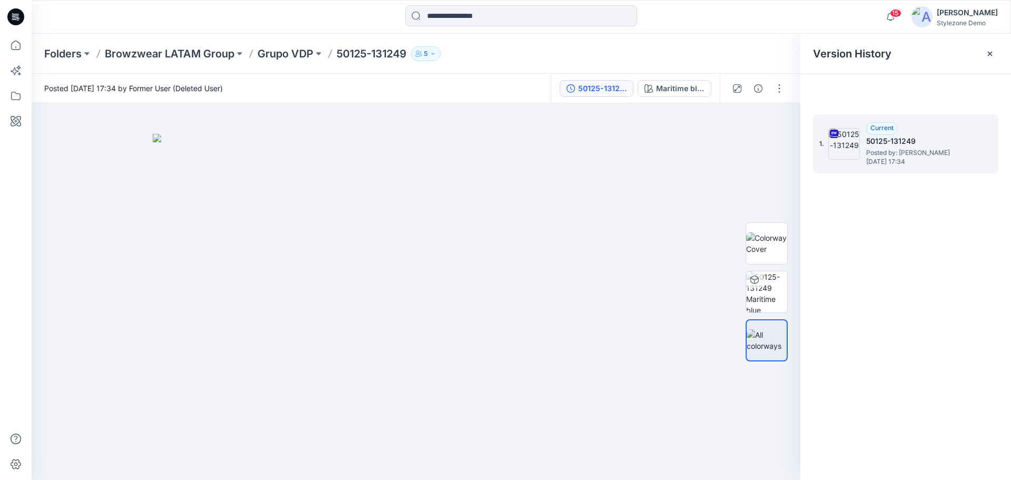
click at [938, 136] on h5 "50125-131249" at bounding box center [918, 141] width 105 height 13
click at [432, 56] on button "5" at bounding box center [426, 53] width 30 height 15
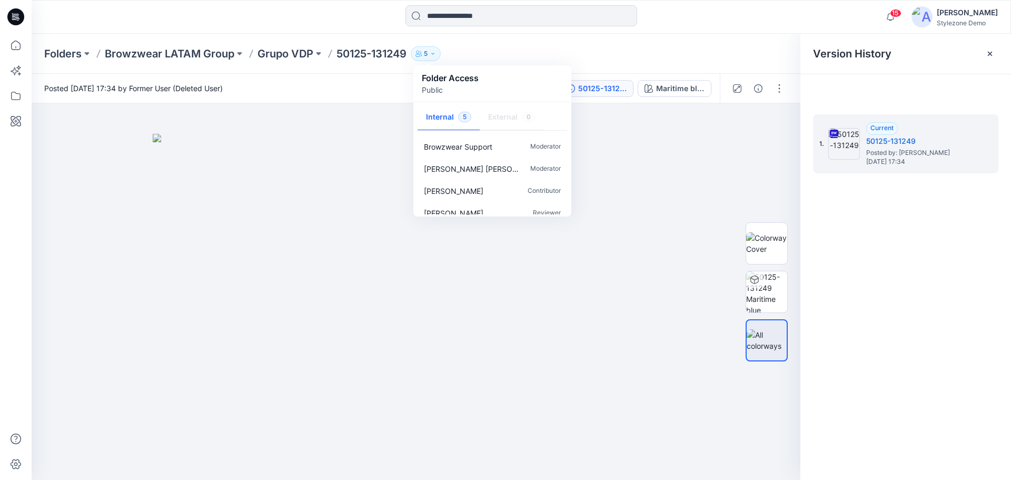
click at [521, 45] on div "Folders Browzwear LATAM Group Grupo VDP 50125-131249 5 Folder Access Public Int…" at bounding box center [521, 54] width 979 height 40
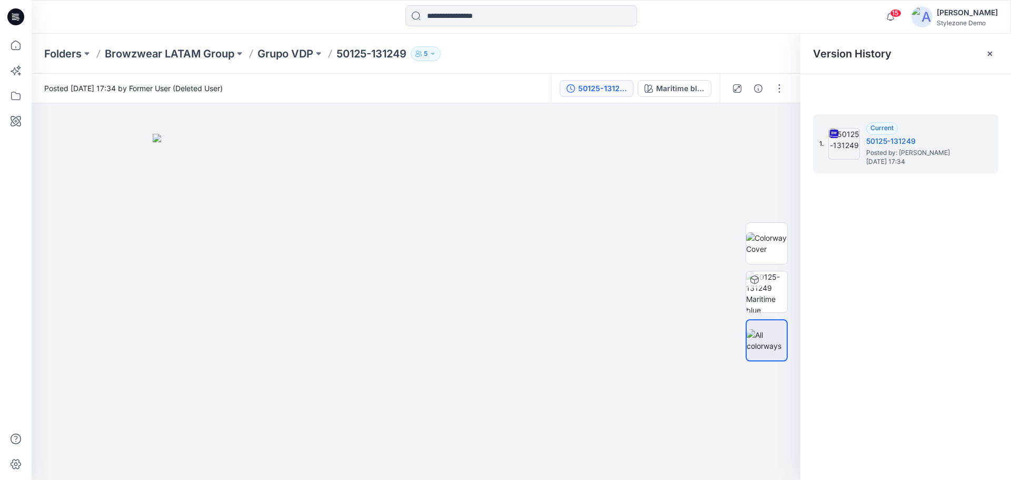
click at [436, 54] on icon "button" at bounding box center [433, 54] width 6 height 6
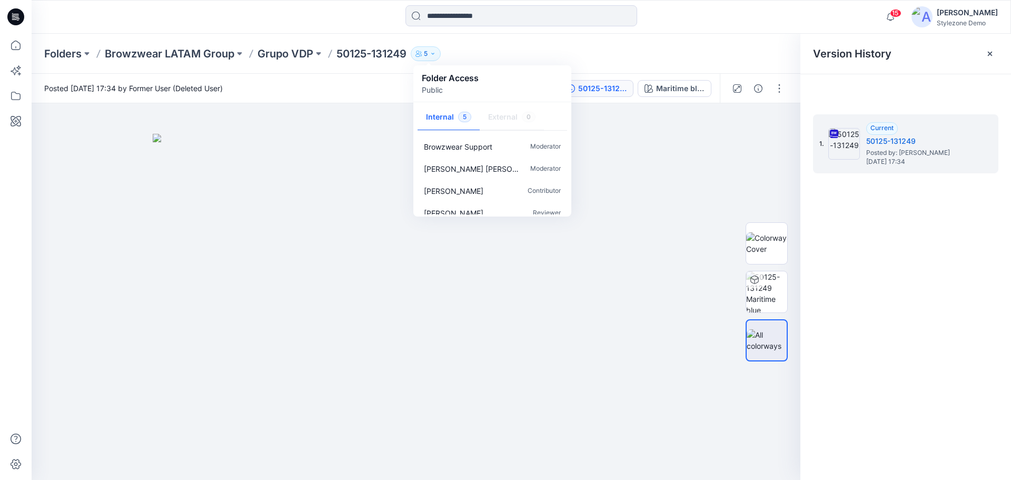
click at [968, 15] on div "[PERSON_NAME]" at bounding box center [967, 12] width 61 height 13
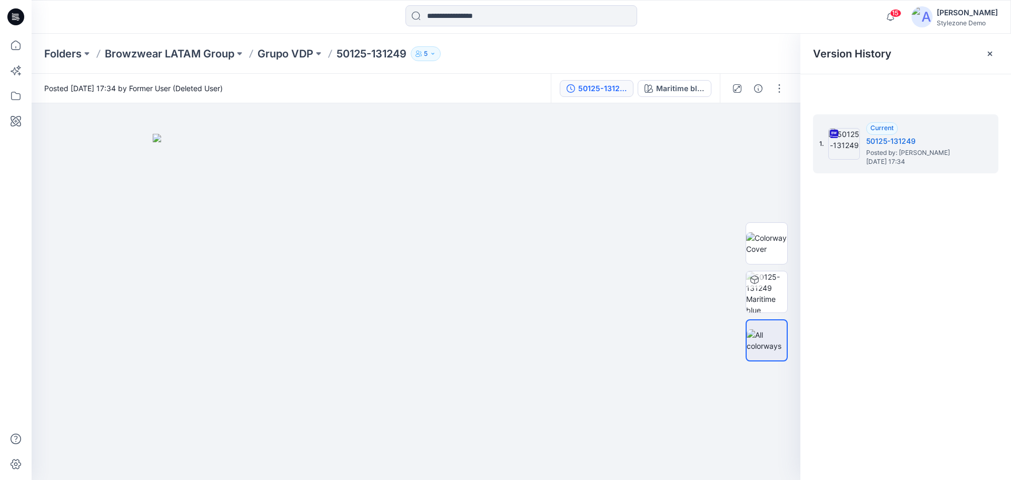
click at [974, 14] on div "[PERSON_NAME]" at bounding box center [967, 12] width 61 height 13
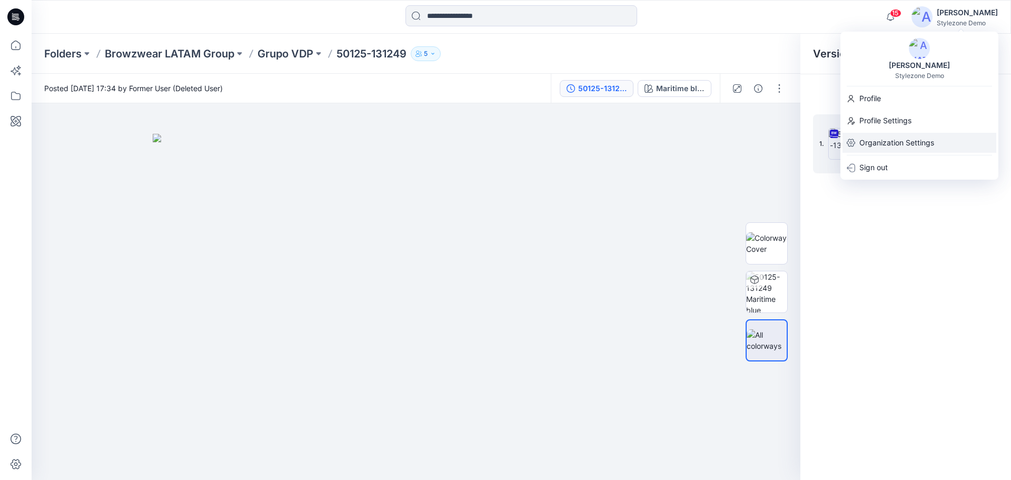
click at [909, 139] on p "Organization Settings" at bounding box center [896, 143] width 75 height 20
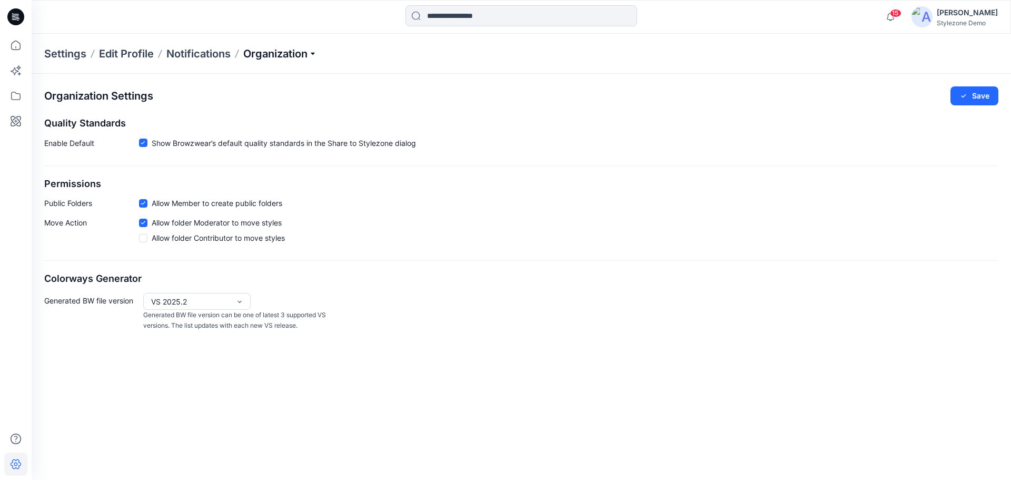
click at [293, 59] on p "Organization" at bounding box center [280, 53] width 74 height 15
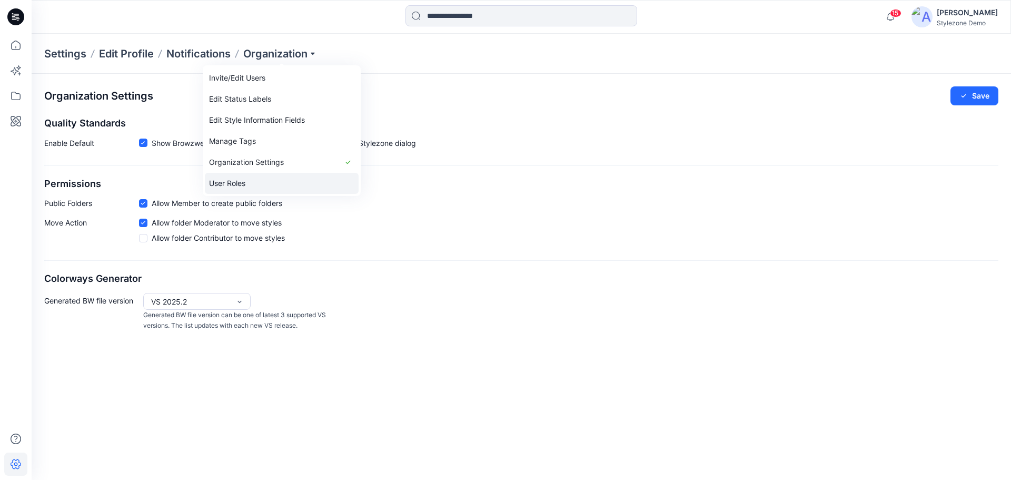
click at [265, 176] on link "User Roles" at bounding box center [282, 183] width 154 height 21
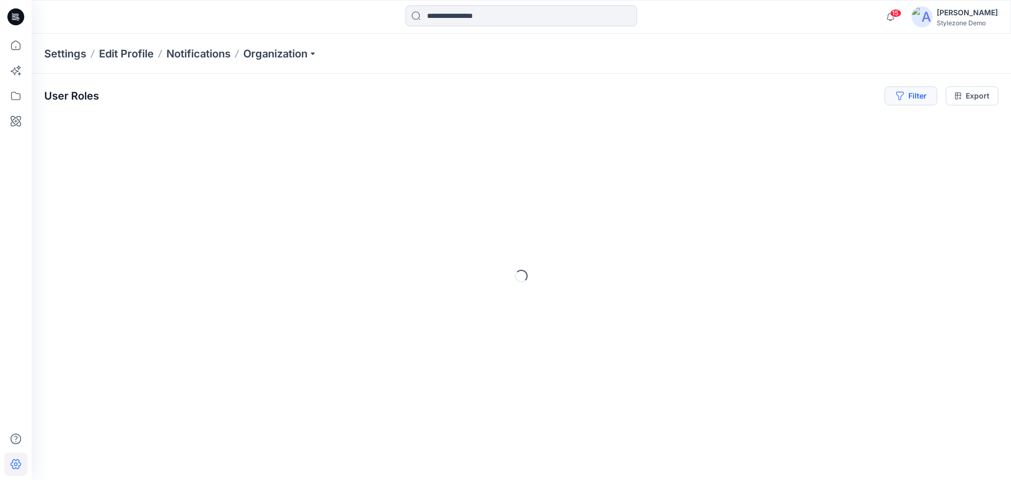
click at [898, 100] on icon "button" at bounding box center [900, 96] width 8 height 8
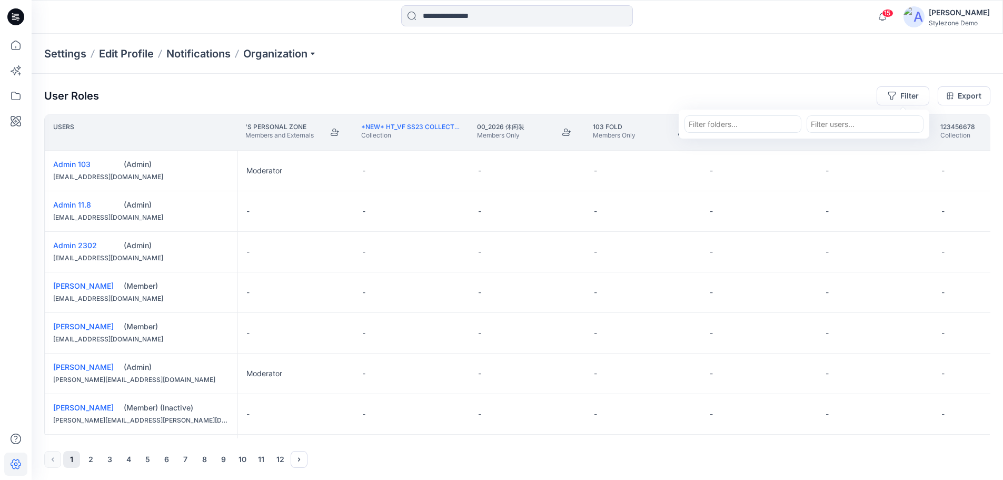
click at [740, 122] on div at bounding box center [743, 123] width 108 height 13
type input "**********"
click at [743, 153] on p "Browzwear LATAM Group" at bounding box center [738, 149] width 88 height 11
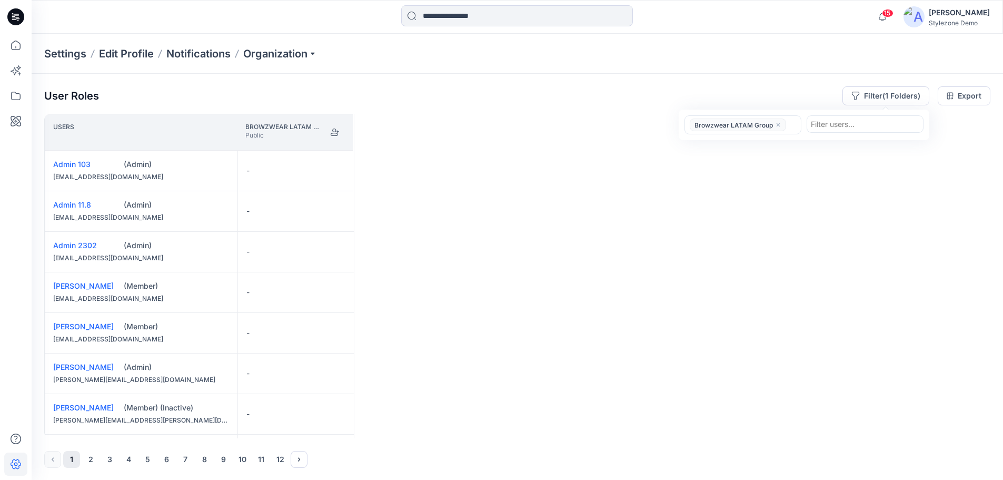
drag, startPoint x: 339, startPoint y: 132, endPoint x: 547, endPoint y: 38, distance: 228.6
click at [339, 132] on icon "Join" at bounding box center [335, 132] width 8 height 8
click at [14, 93] on icon at bounding box center [15, 95] width 23 height 23
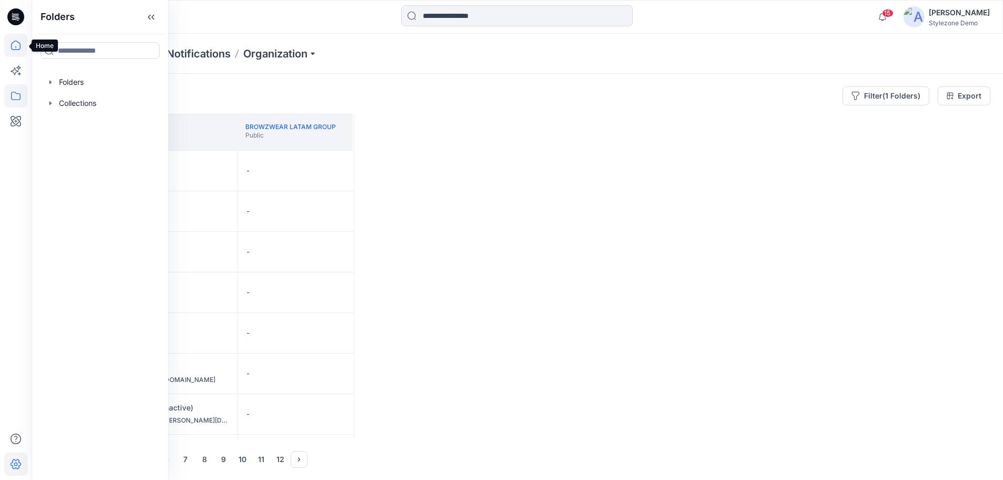
click at [22, 47] on icon at bounding box center [15, 45] width 23 height 23
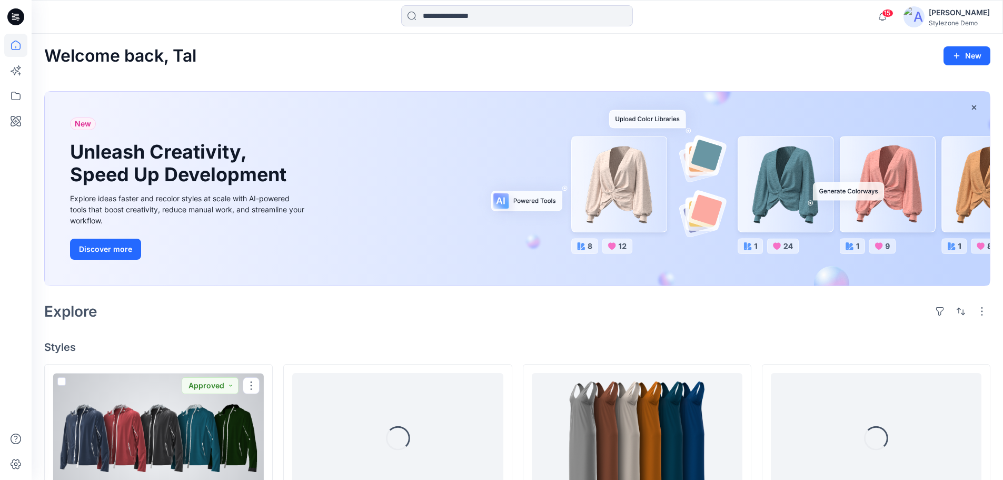
click at [145, 410] on div at bounding box center [158, 438] width 211 height 130
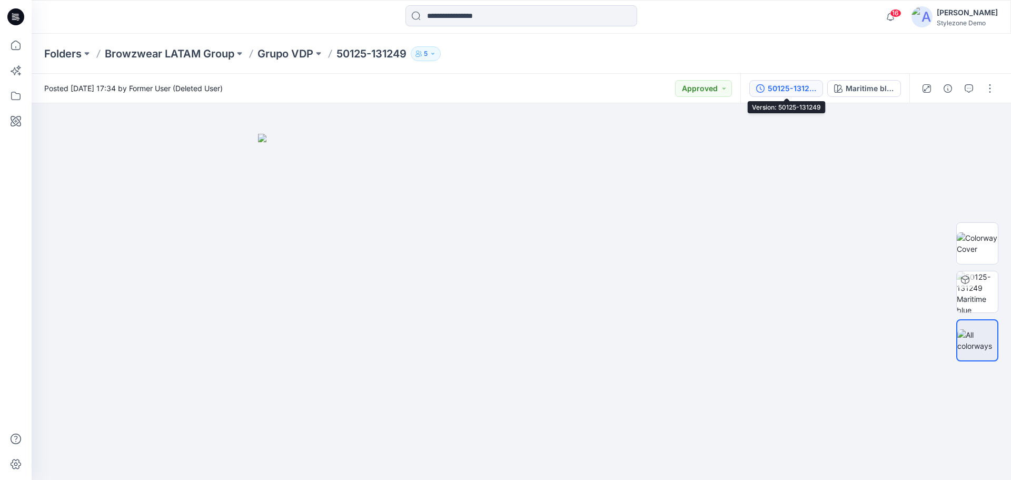
click at [804, 91] on div "50125-131249" at bounding box center [792, 89] width 48 height 12
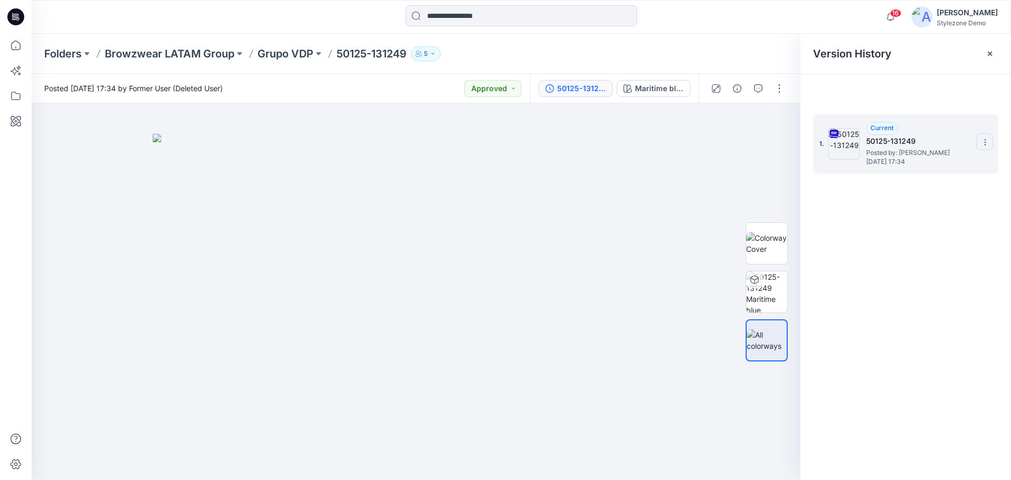
click at [992, 146] on section at bounding box center [984, 141] width 17 height 17
click at [935, 165] on span "Download Source BW File" at bounding box center [932, 162] width 88 height 13
click at [970, 26] on div "Stylezone Demo" at bounding box center [967, 23] width 61 height 8
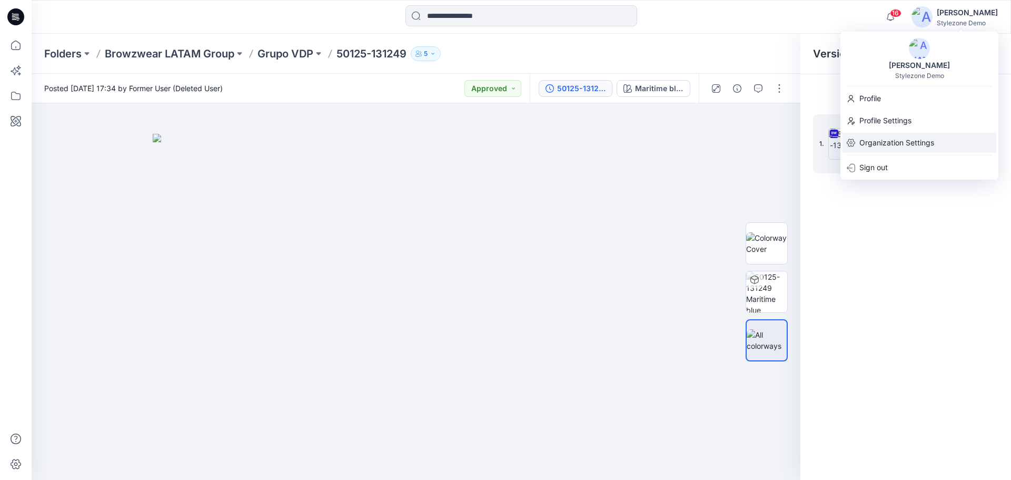
click at [912, 145] on p "Organization Settings" at bounding box center [896, 143] width 75 height 20
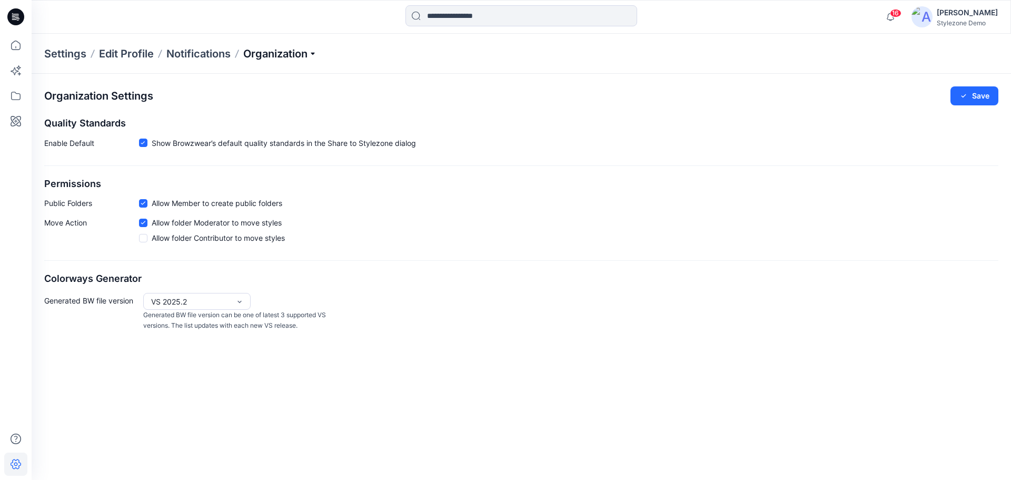
click at [283, 58] on p "Organization" at bounding box center [280, 53] width 74 height 15
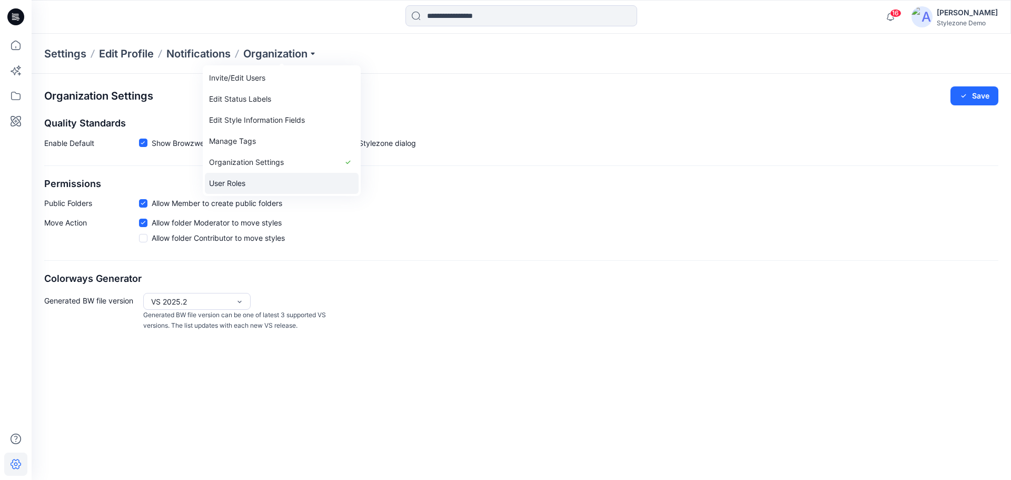
click at [274, 180] on link "User Roles" at bounding box center [282, 183] width 154 height 21
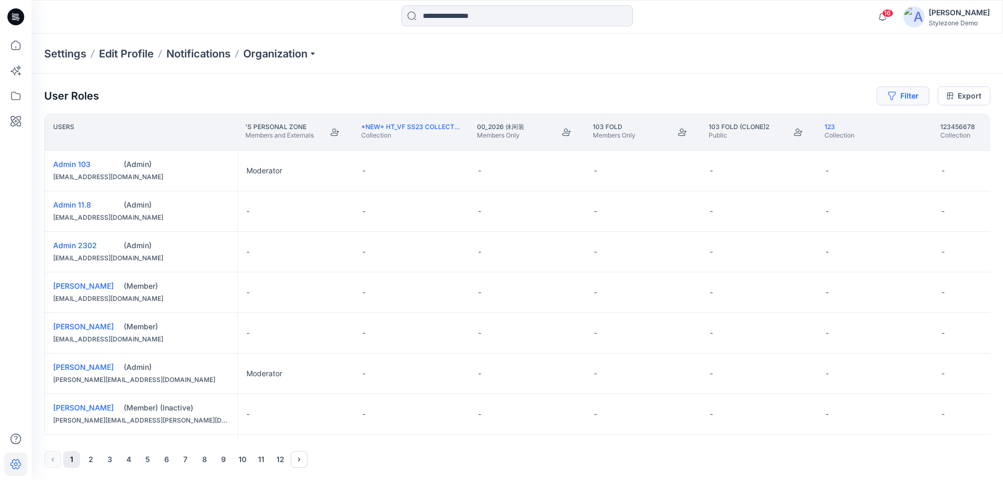
click at [916, 97] on button "Filter" at bounding box center [903, 95] width 53 height 19
click at [776, 125] on div at bounding box center [743, 123] width 108 height 13
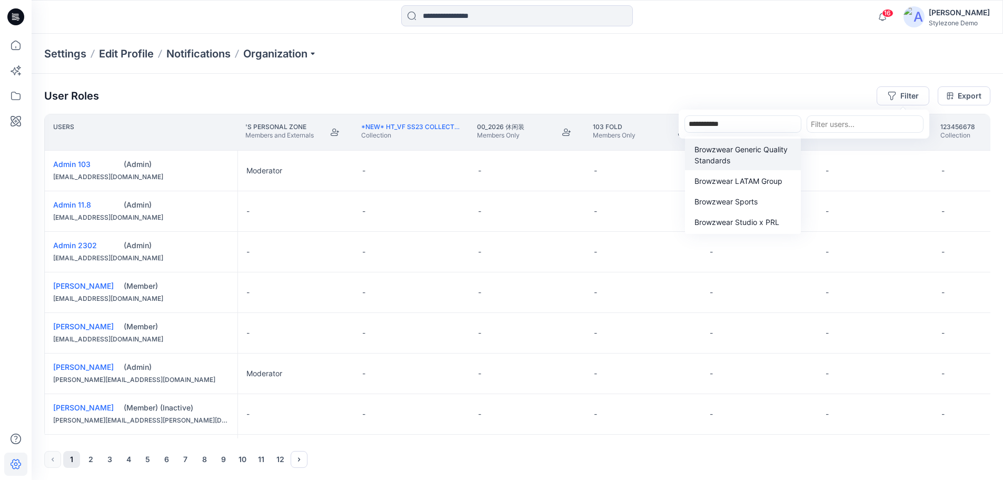
type input "**********"
click at [758, 145] on p "Browzwear LATAM Group" at bounding box center [738, 149] width 88 height 11
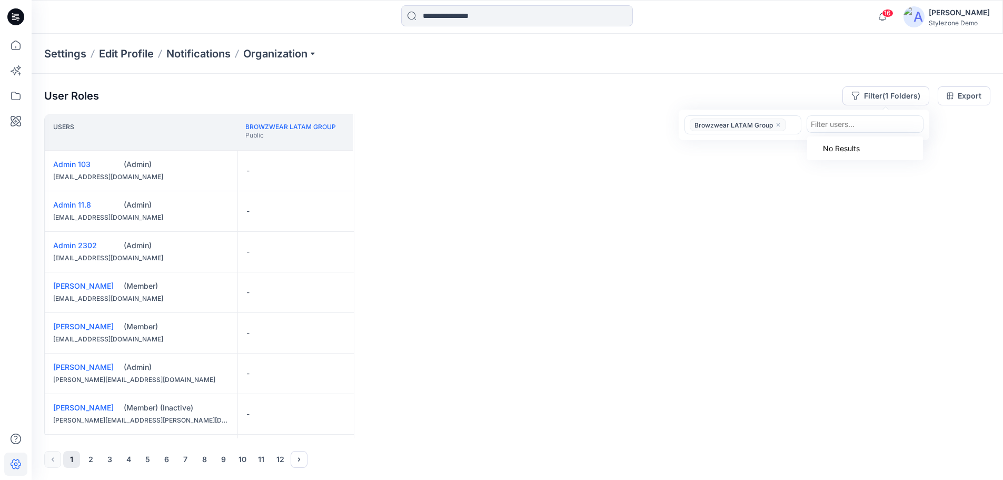
click at [873, 126] on div at bounding box center [865, 123] width 108 height 13
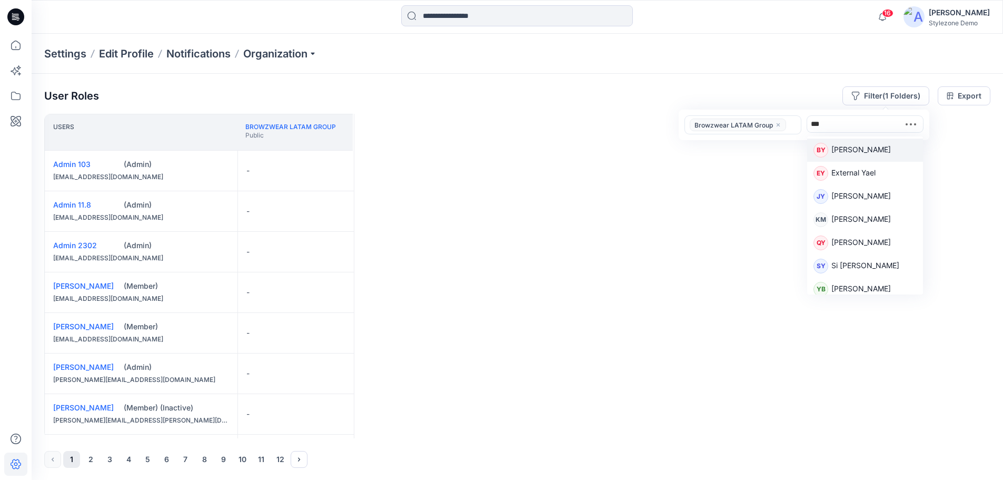
type input "****"
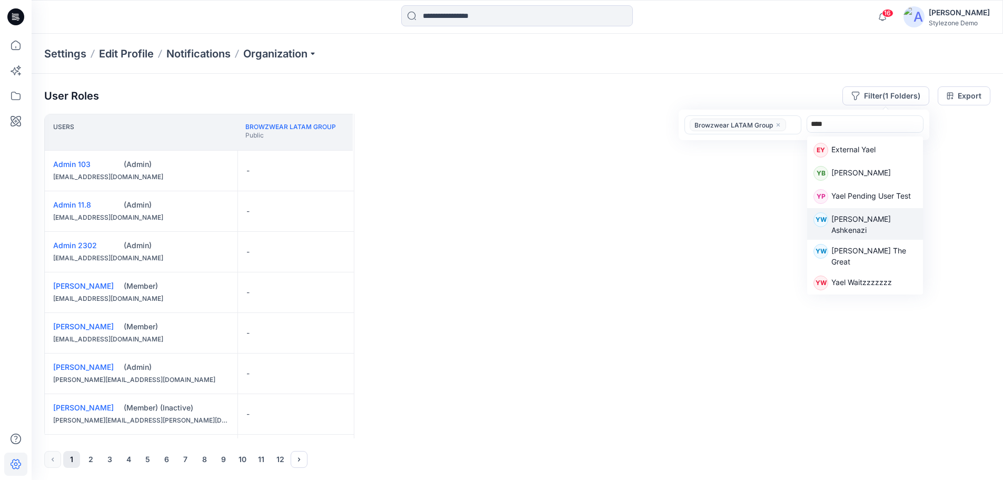
click at [871, 217] on p "Yael Waitz Ashkenazi" at bounding box center [873, 224] width 85 height 22
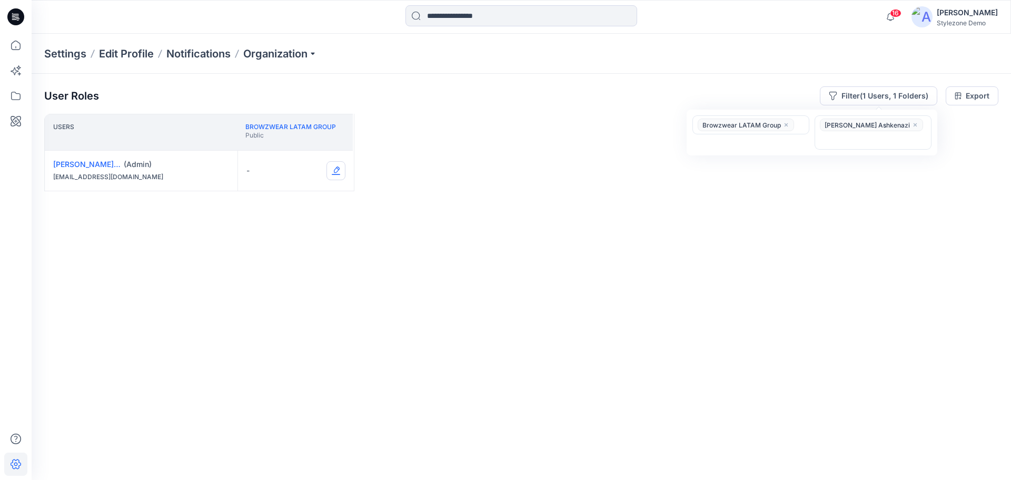
click at [337, 172] on button "Edit Role" at bounding box center [335, 170] width 19 height 19
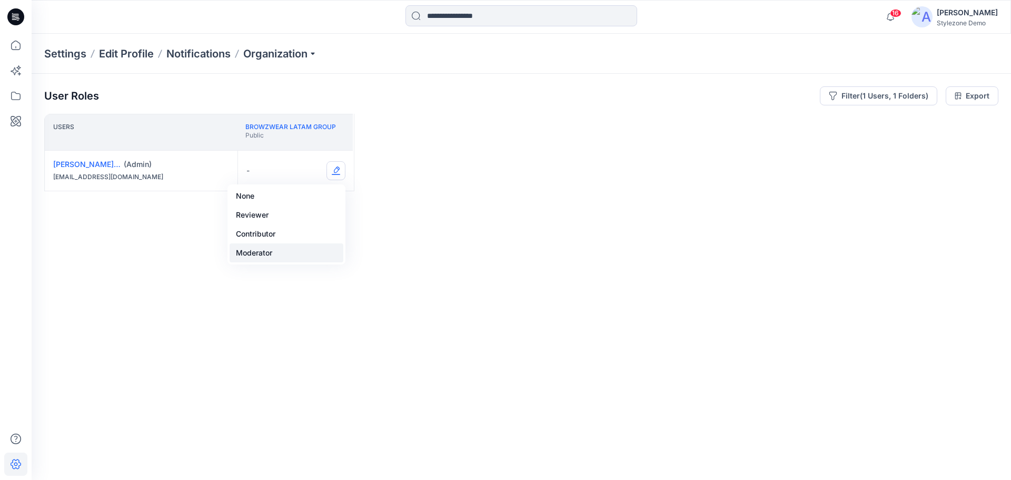
click at [282, 246] on button "Moderator" at bounding box center [287, 252] width 114 height 19
click at [285, 247] on div "Users Browzwear LATAM Group Public Yael Waitz Ashkenazi (Admin) yael.w@browzwea…" at bounding box center [521, 276] width 954 height 324
